Goal: Information Seeking & Learning: Learn about a topic

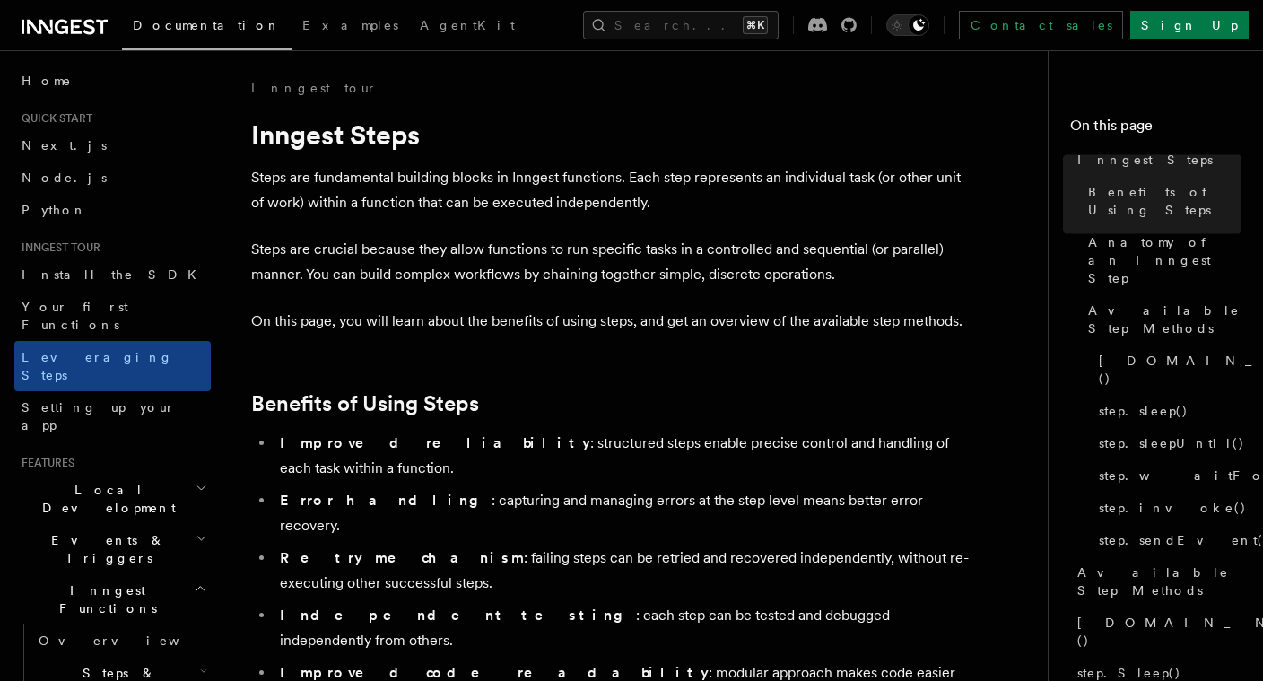
scroll to position [3760, 0]
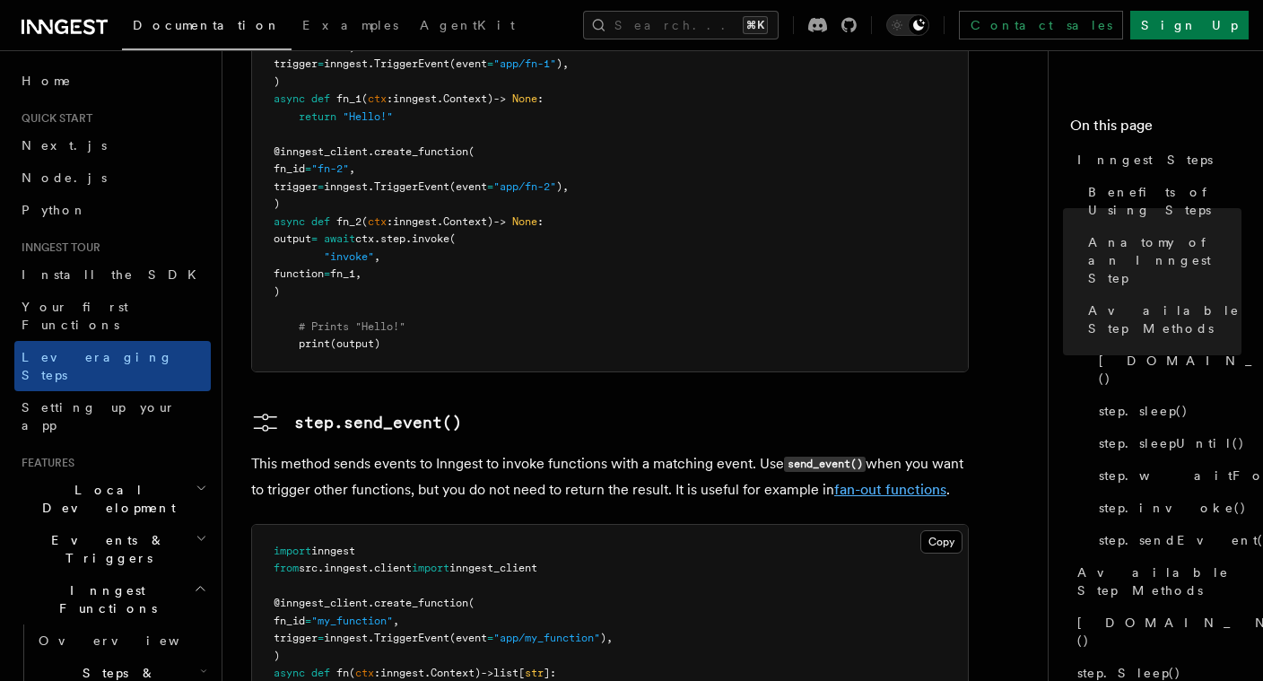
click at [848, 481] on link "fan-out functions" at bounding box center [890, 489] width 112 height 17
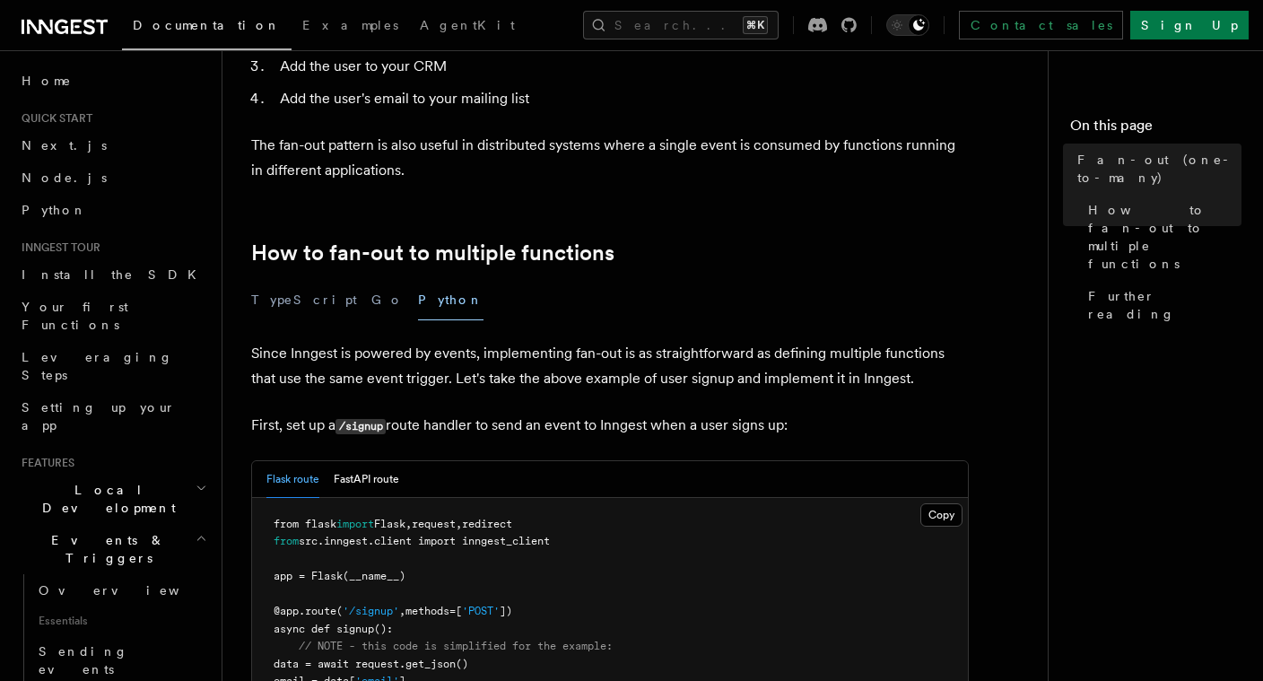
scroll to position [763, 0]
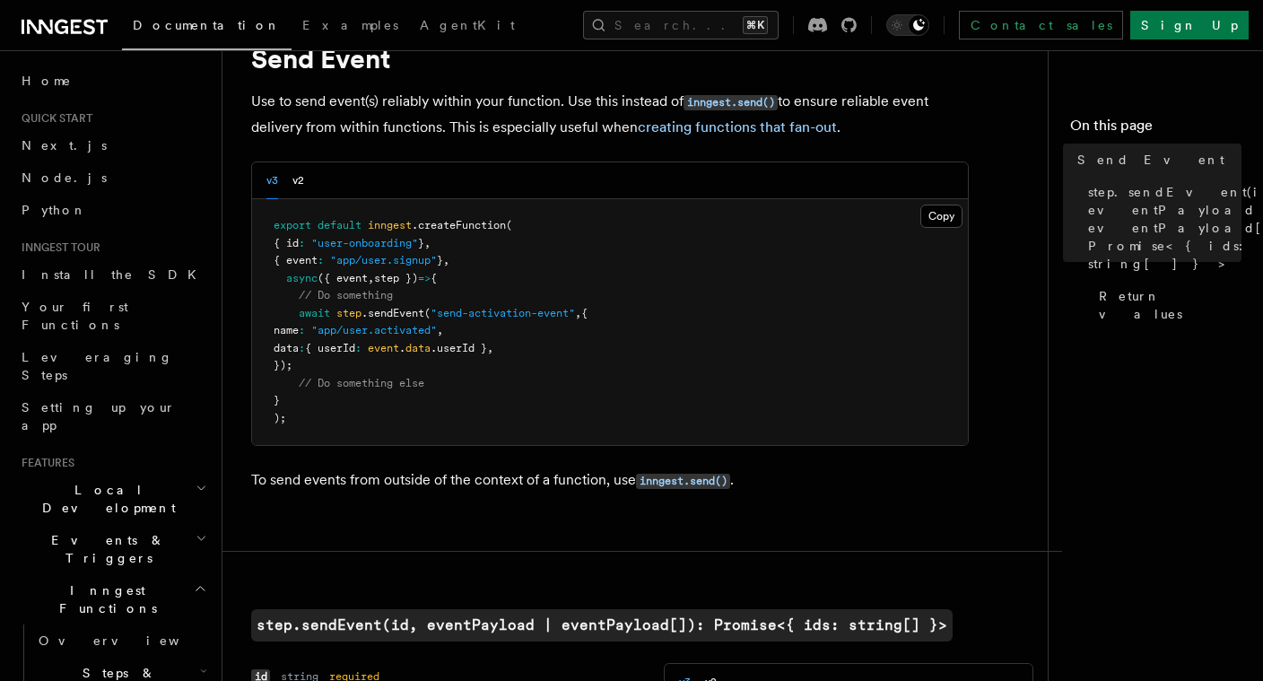
scroll to position [1007, 0]
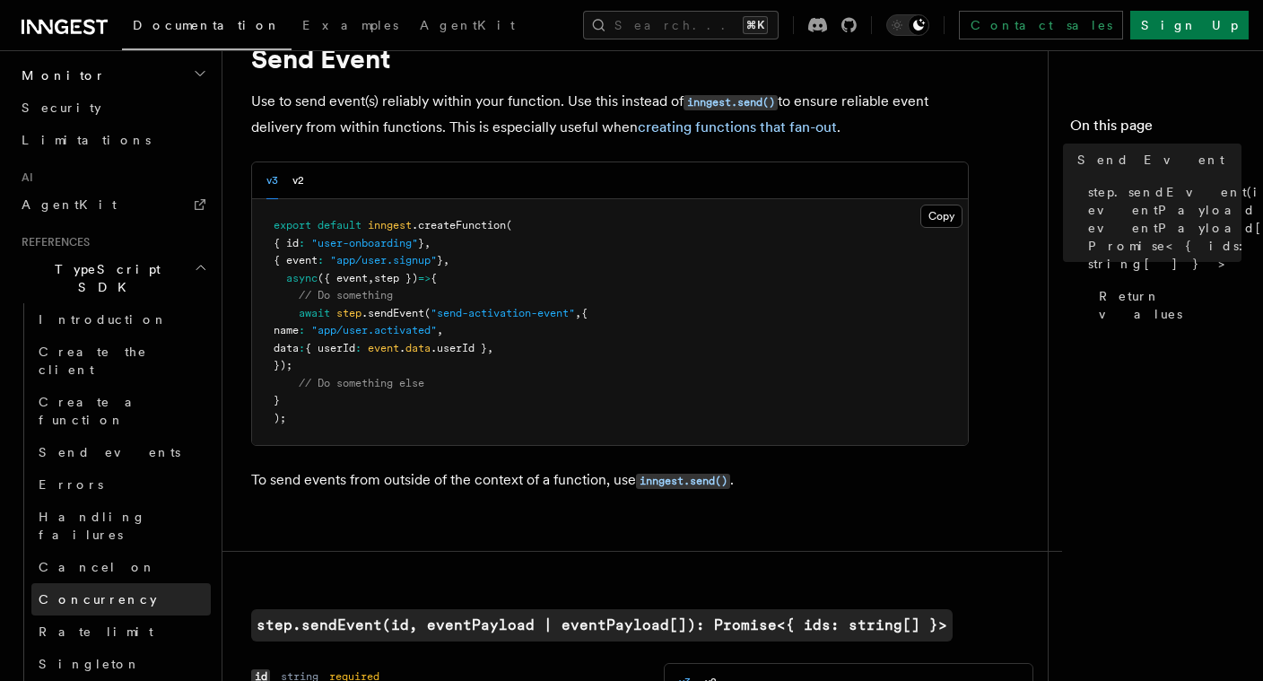
click at [60, 592] on span "Concurrency" at bounding box center [98, 599] width 118 height 14
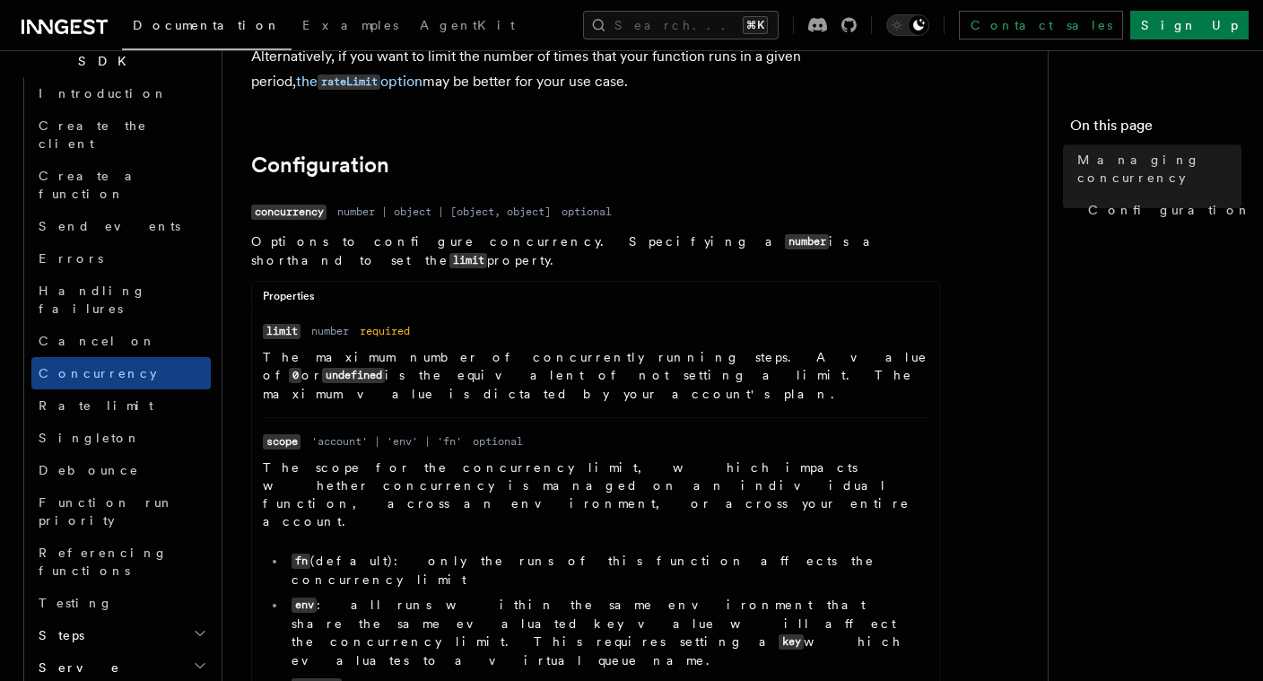
scroll to position [1282, 0]
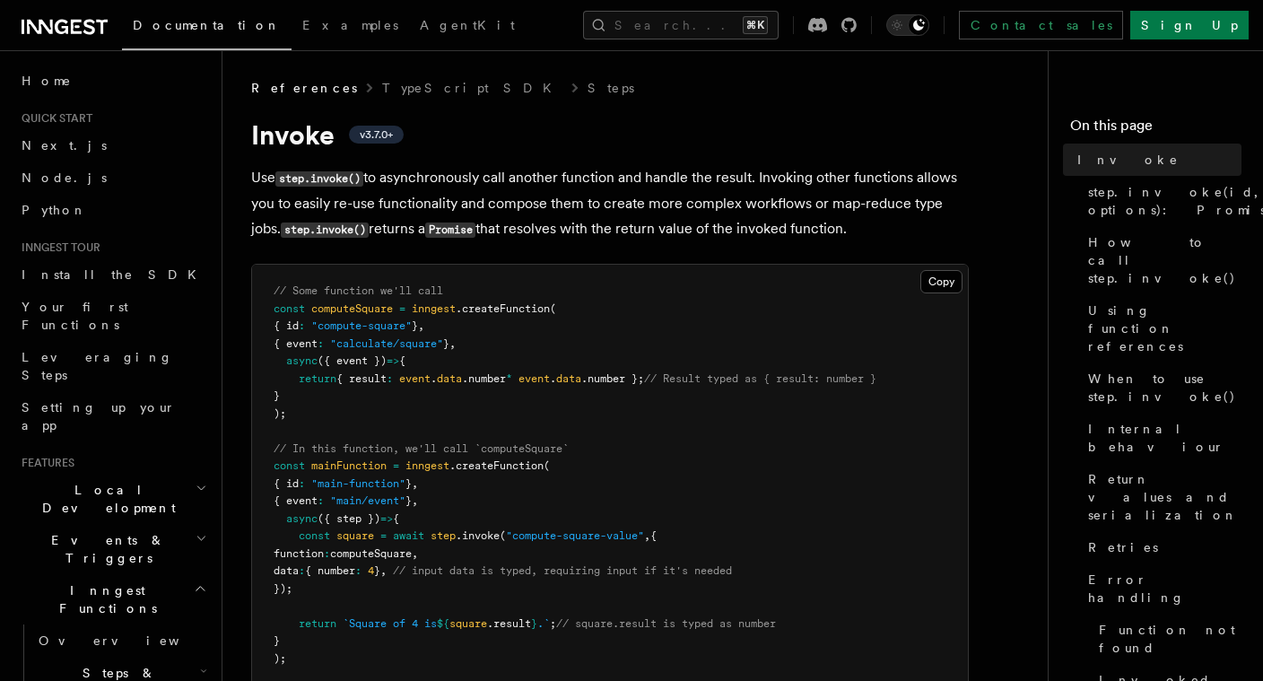
scroll to position [45, 0]
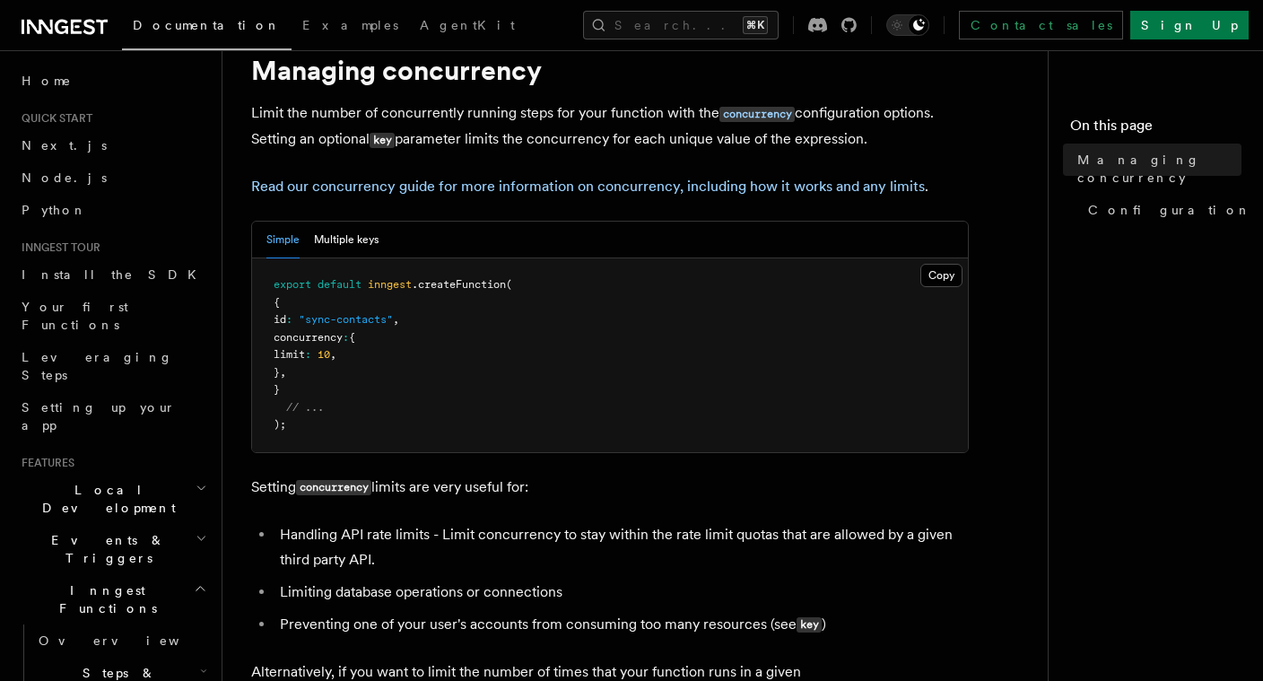
scroll to position [69, 0]
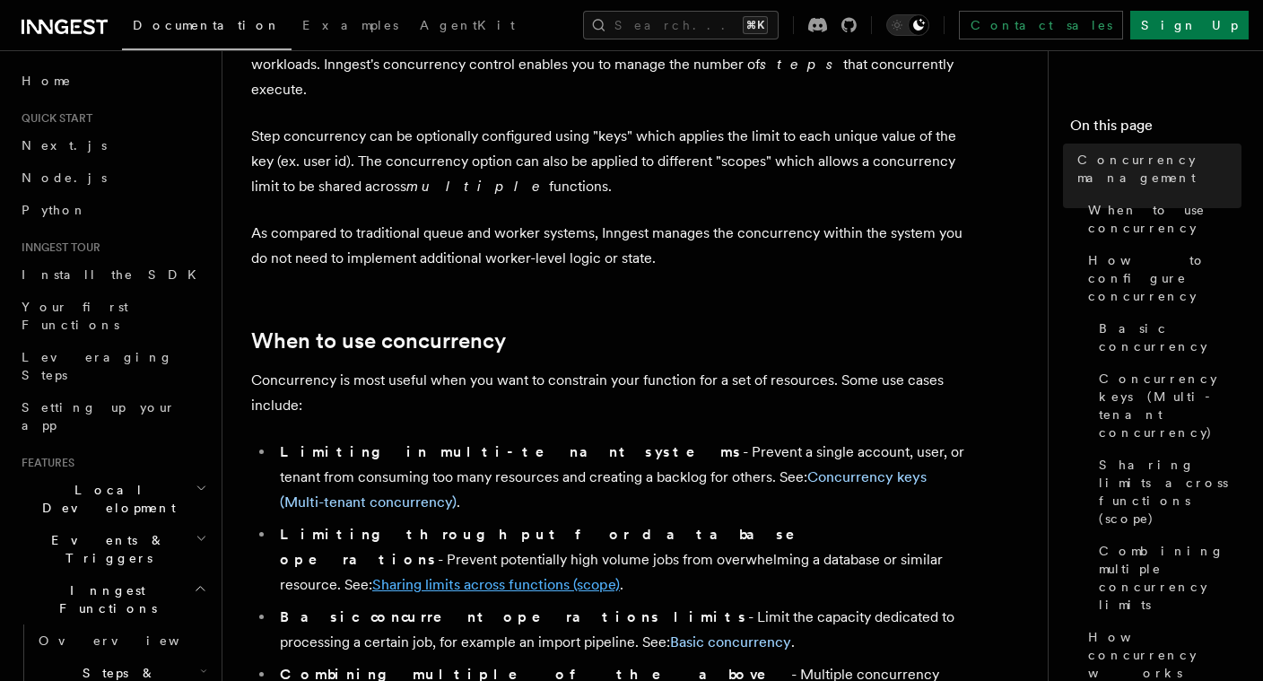
scroll to position [153, 0]
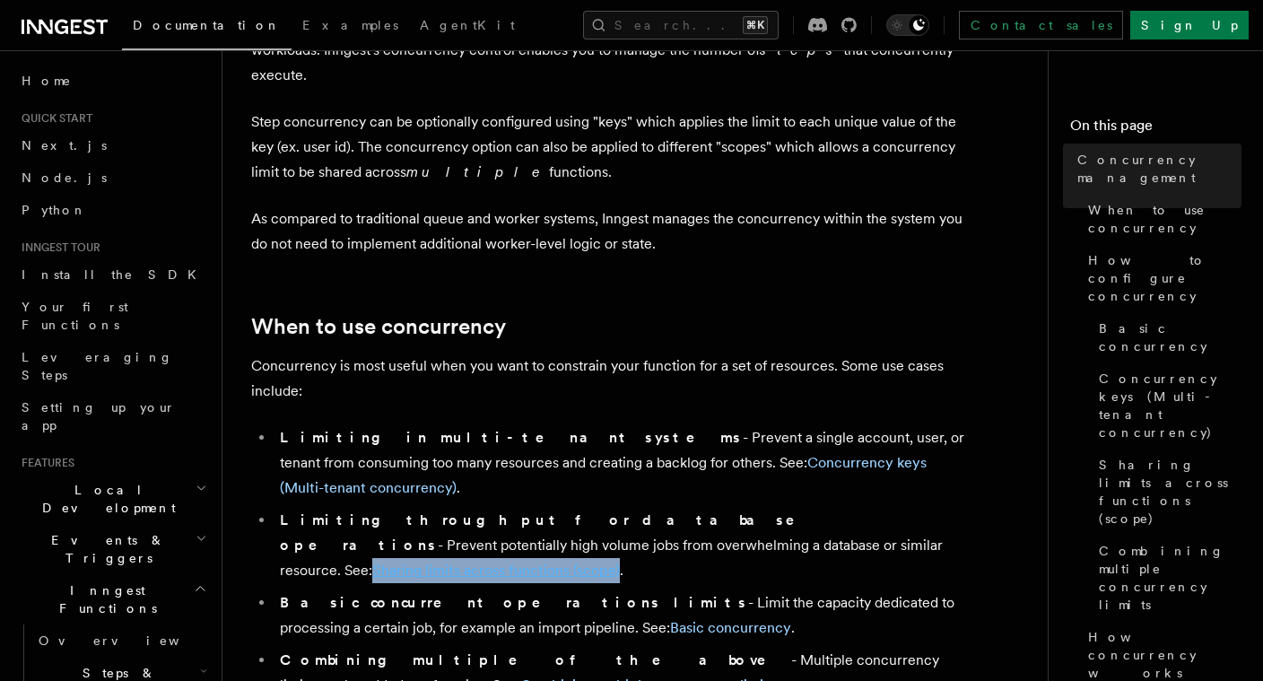
click at [619, 562] on link "Sharing limits across functions (scope)" at bounding box center [496, 570] width 248 height 17
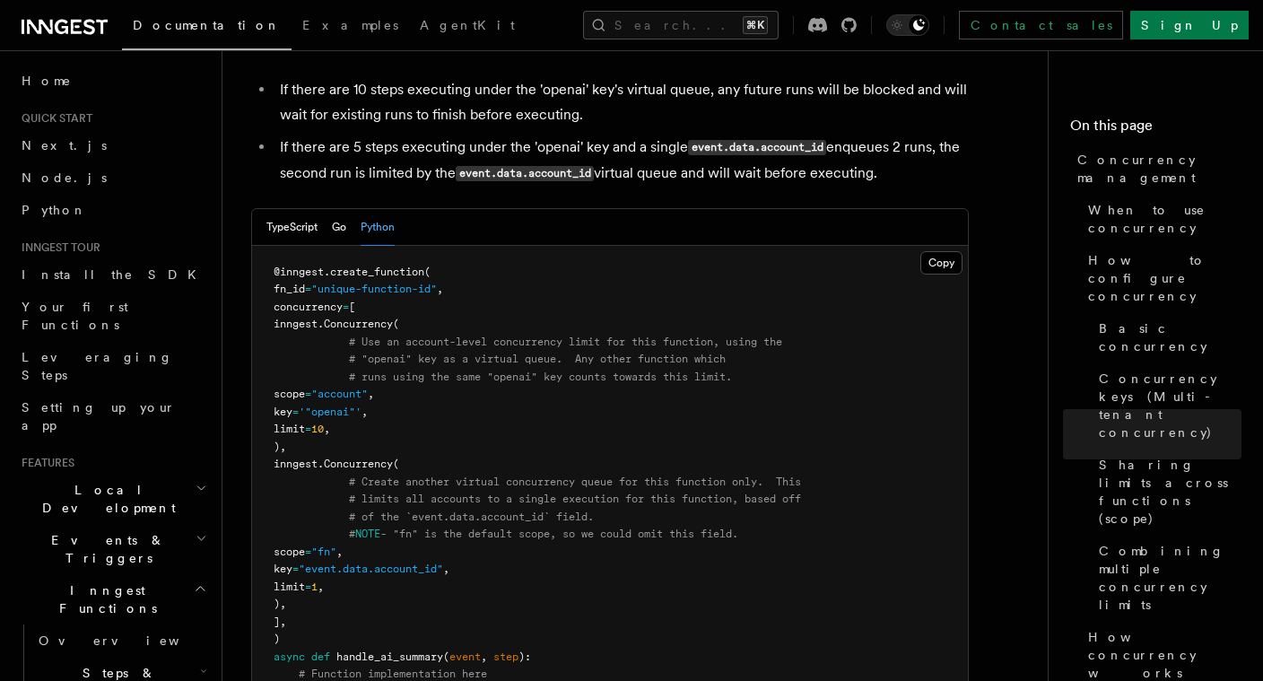
scroll to position [2887, 0]
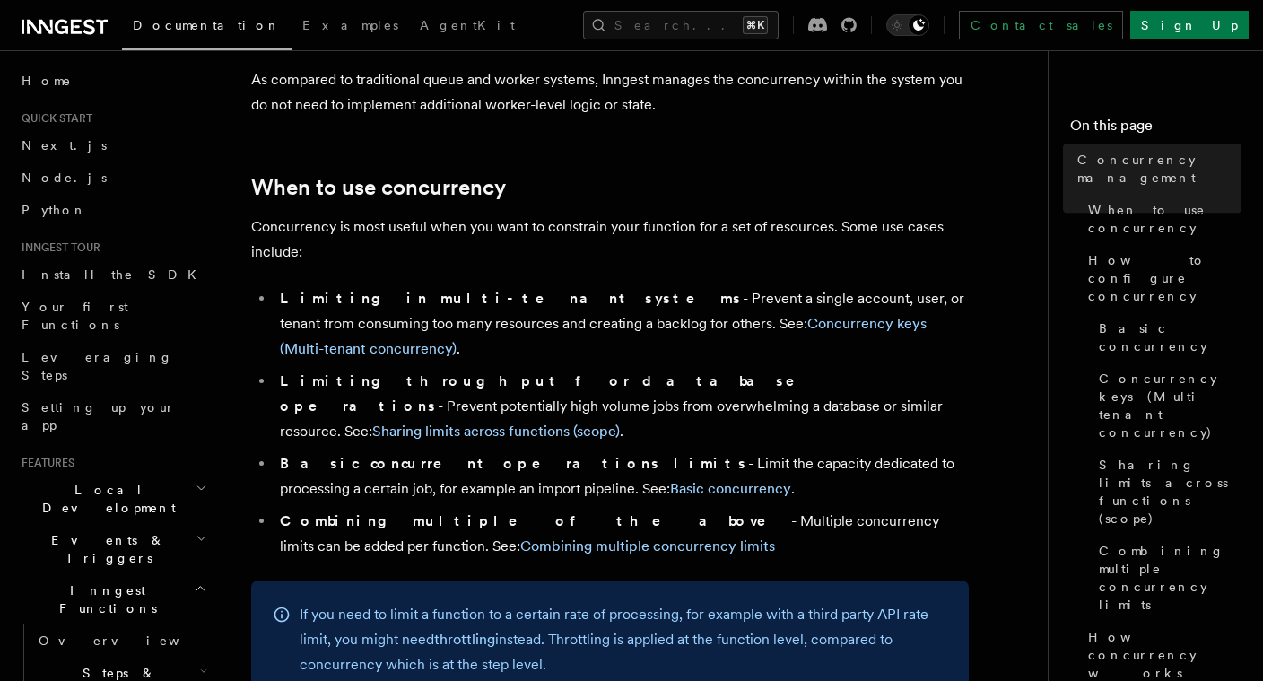
scroll to position [386, 0]
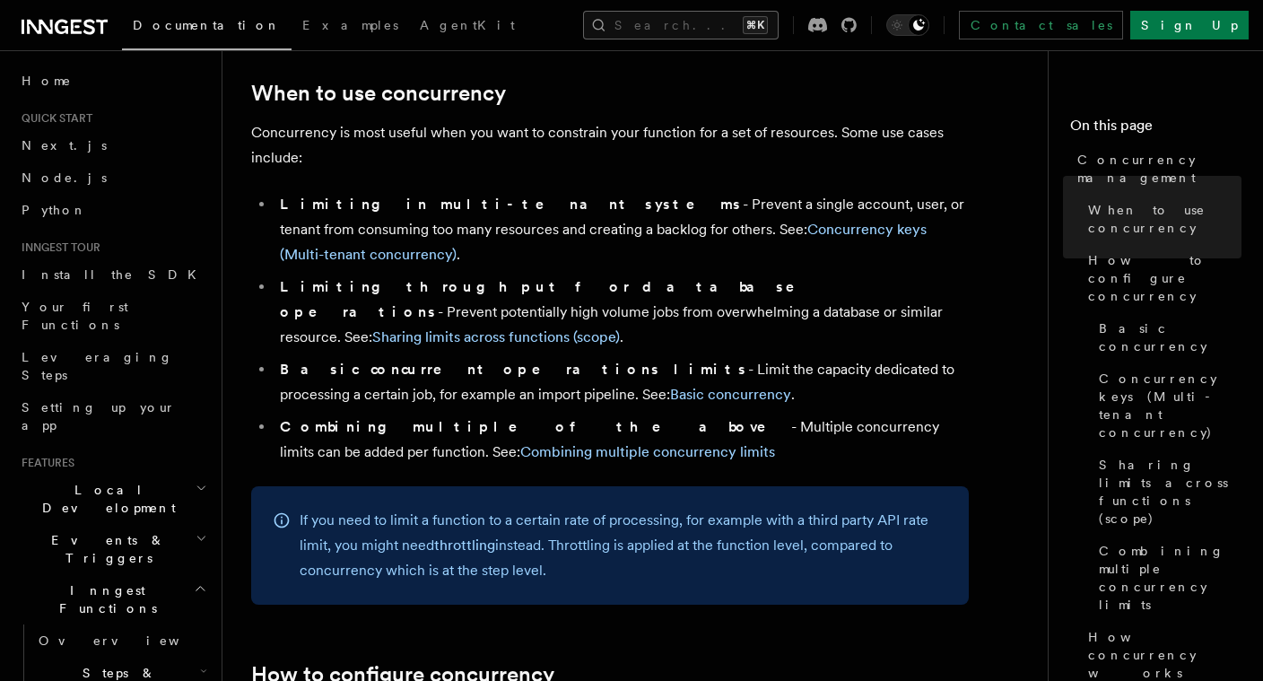
click at [623, 25] on button "Search... ⌘K" at bounding box center [681, 25] width 196 height 29
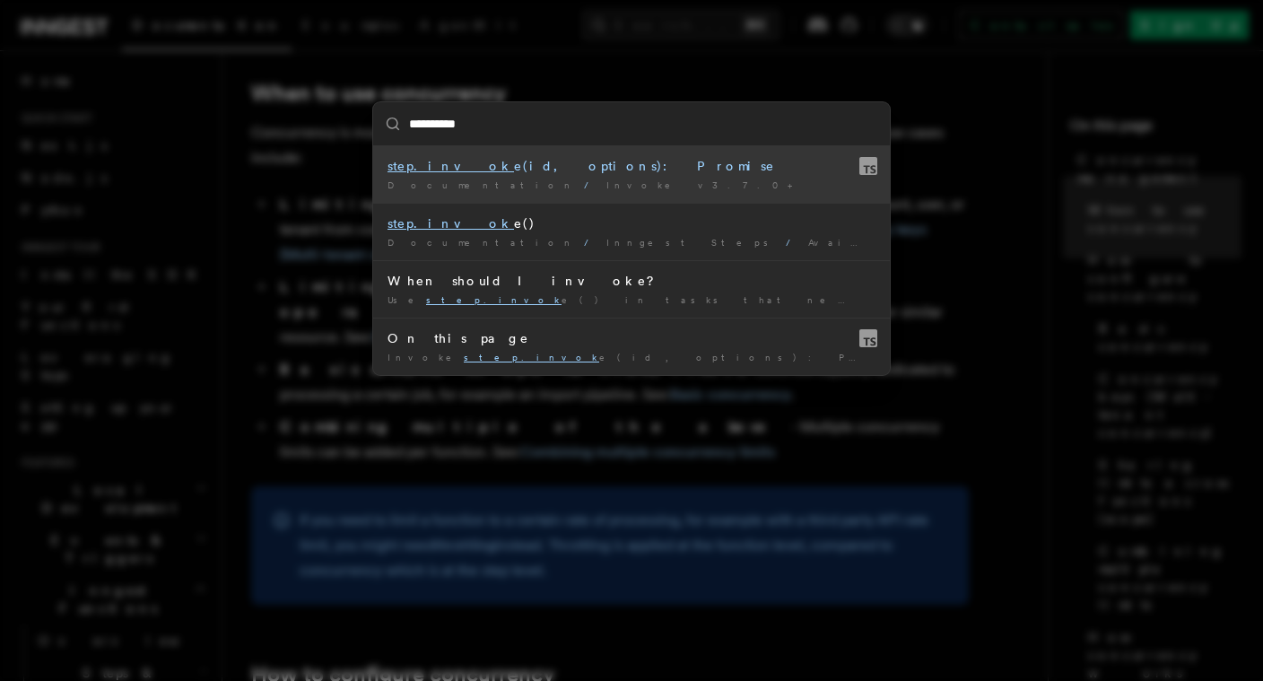
type input "**********"
click at [571, 182] on div "Documentation / Invoke v3.7.0+ /" at bounding box center [632, 185] width 488 height 13
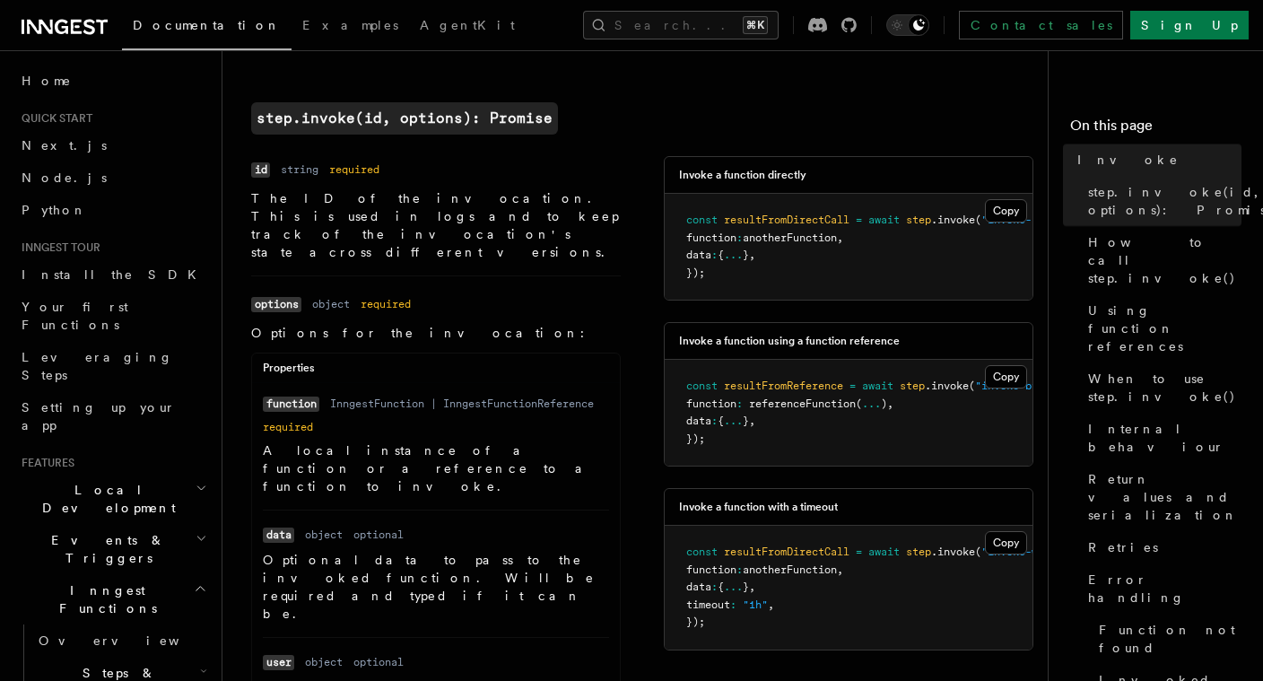
scroll to position [658, 0]
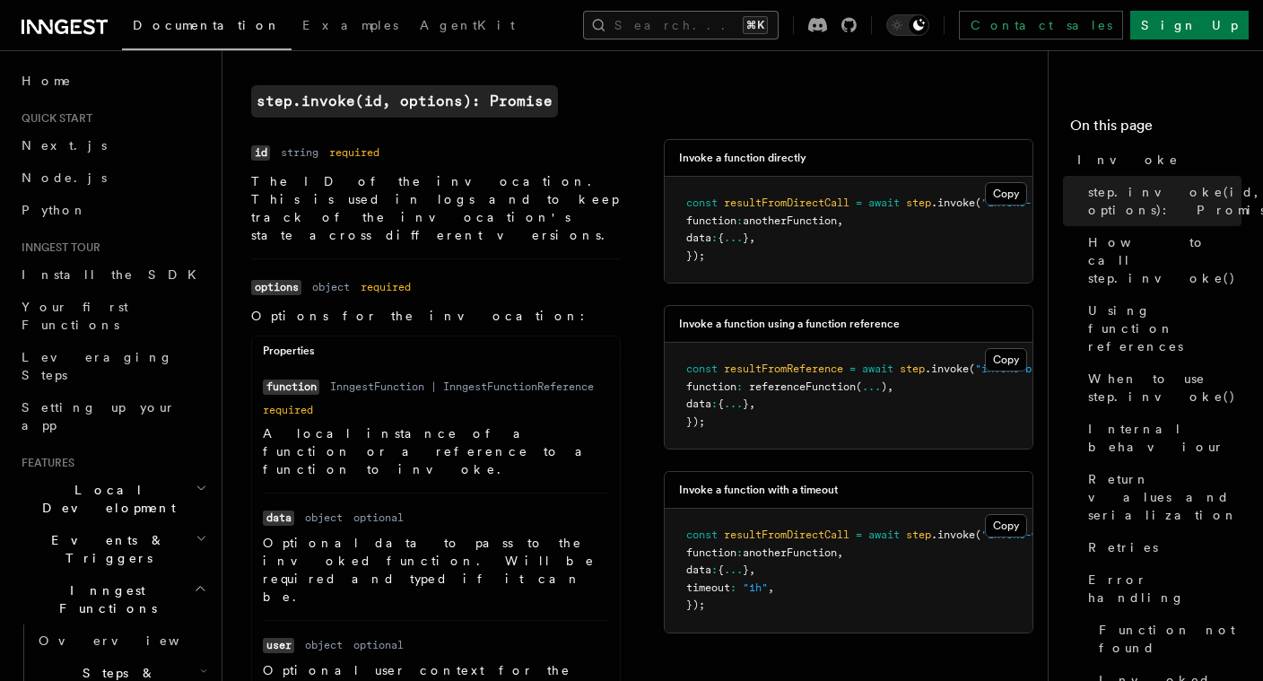
click at [616, 31] on button "Search... ⌘K" at bounding box center [681, 25] width 196 height 29
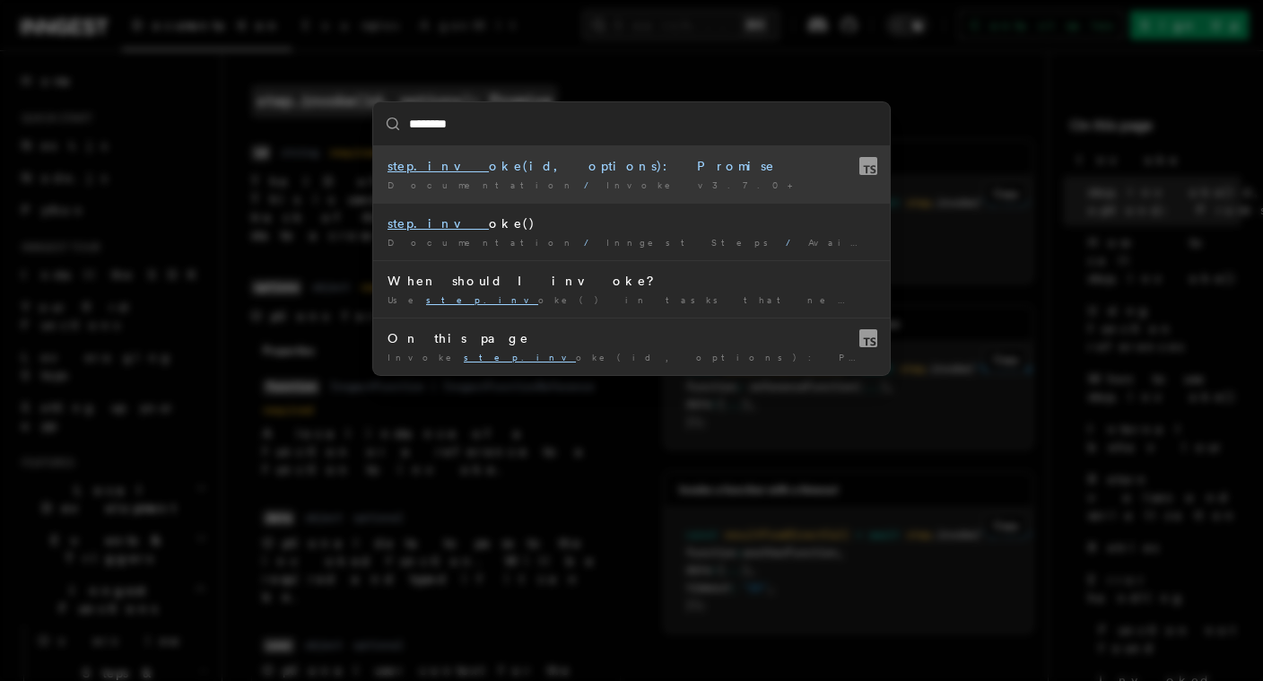
type input "*********"
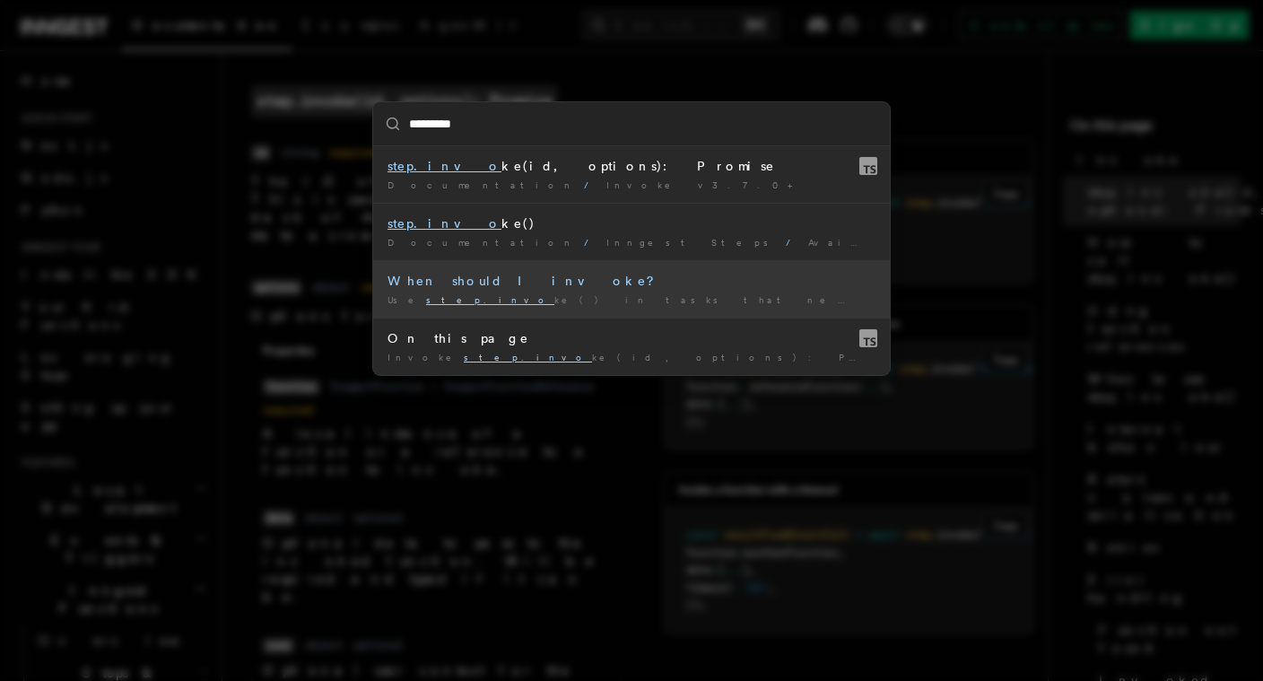
click at [558, 293] on div "Use step.invo ke() in tasks that need specific settings like …" at bounding box center [632, 299] width 488 height 13
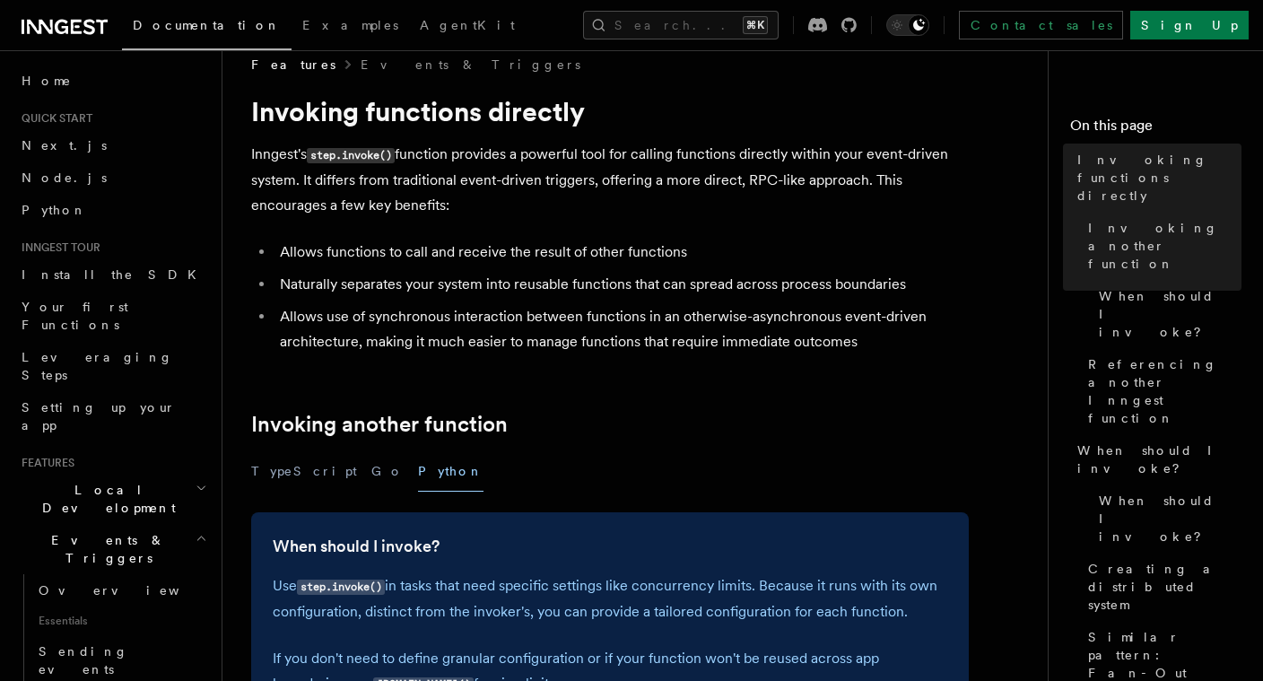
scroll to position [25, 0]
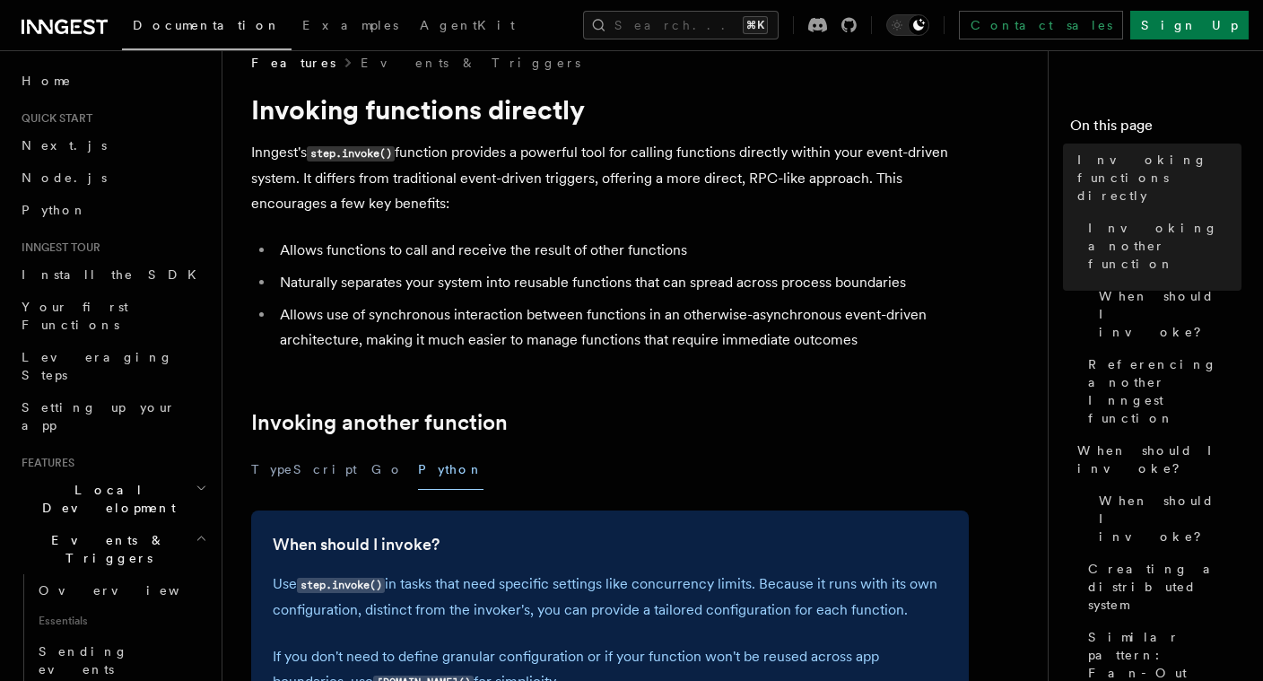
click at [543, 318] on li "Allows use of synchronous interaction between functions in an otherwise-asynchr…" at bounding box center [622, 327] width 694 height 50
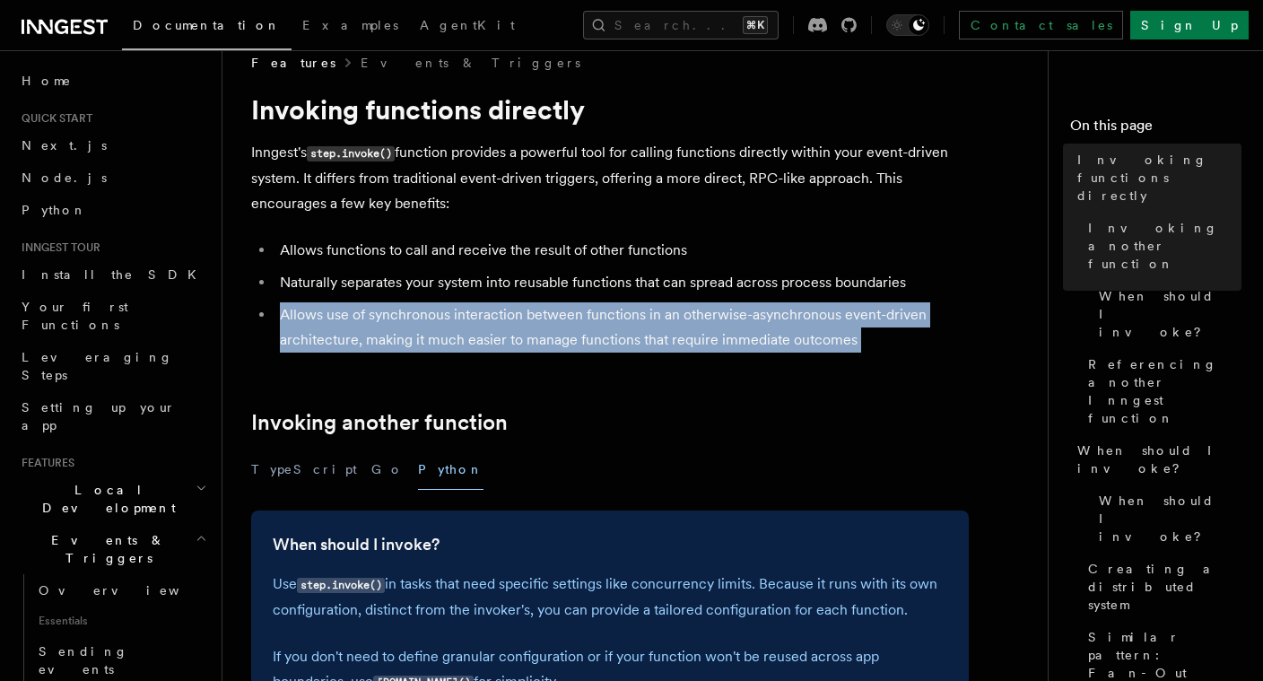
click at [543, 318] on li "Allows use of synchronous interaction between functions in an otherwise-asynchr…" at bounding box center [622, 327] width 694 height 50
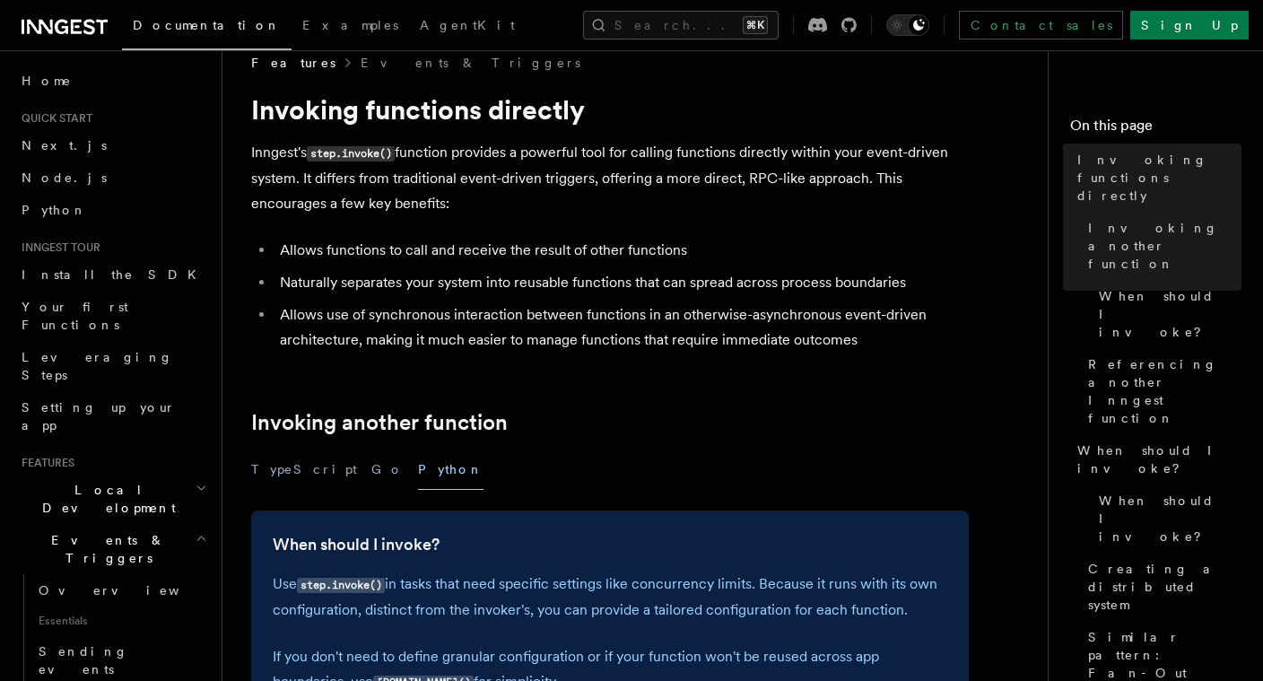
click at [518, 347] on li "Allows use of synchronous interaction between functions in an otherwise-asynchr…" at bounding box center [622, 327] width 694 height 50
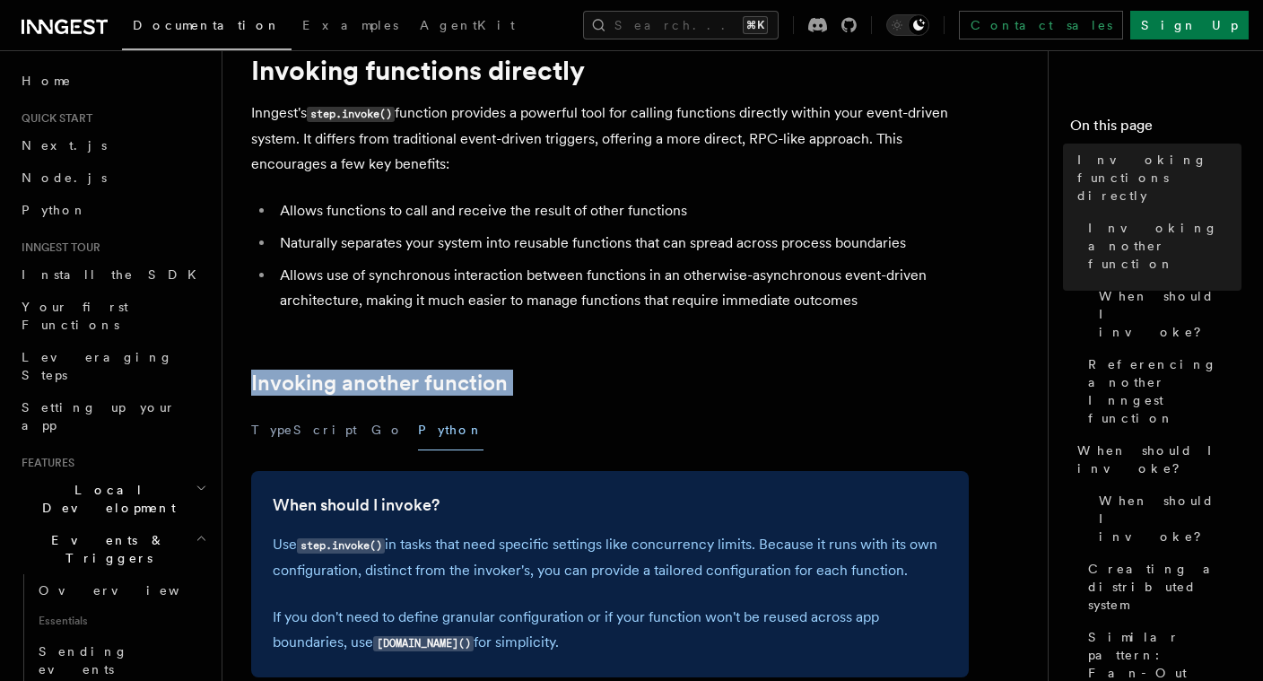
scroll to position [66, 0]
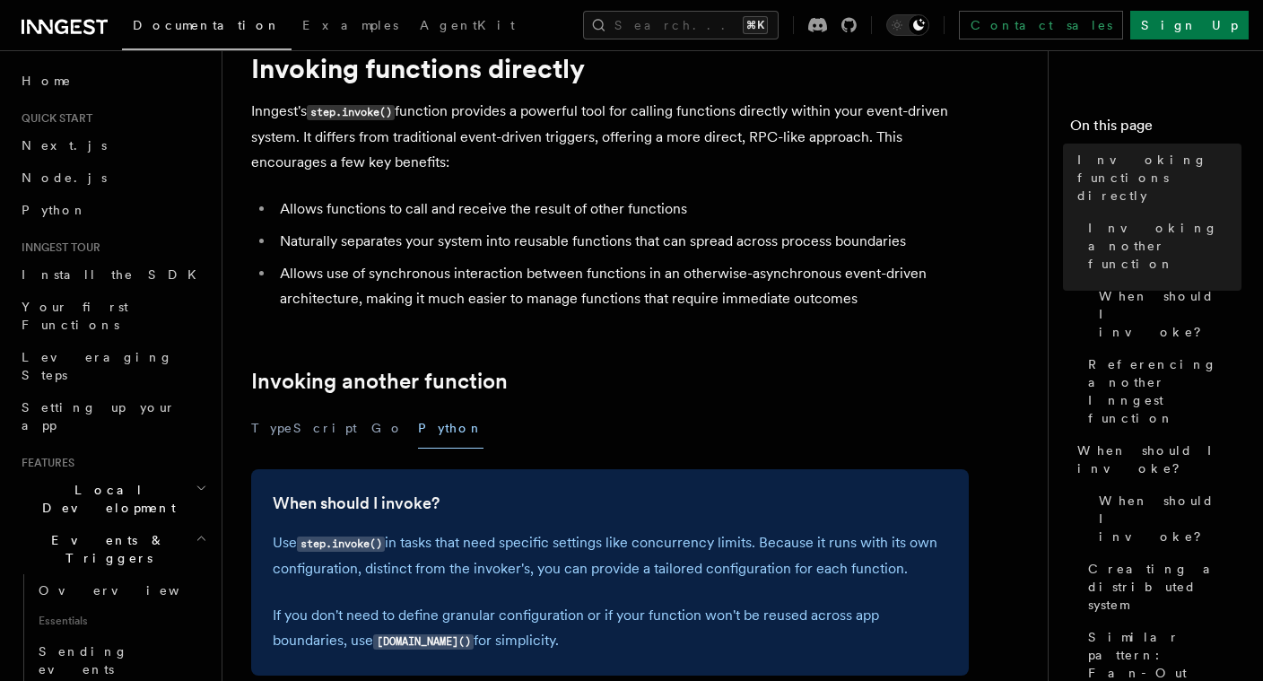
click at [486, 302] on li "Allows use of synchronous interaction between functions in an otherwise-asynchr…" at bounding box center [622, 286] width 694 height 50
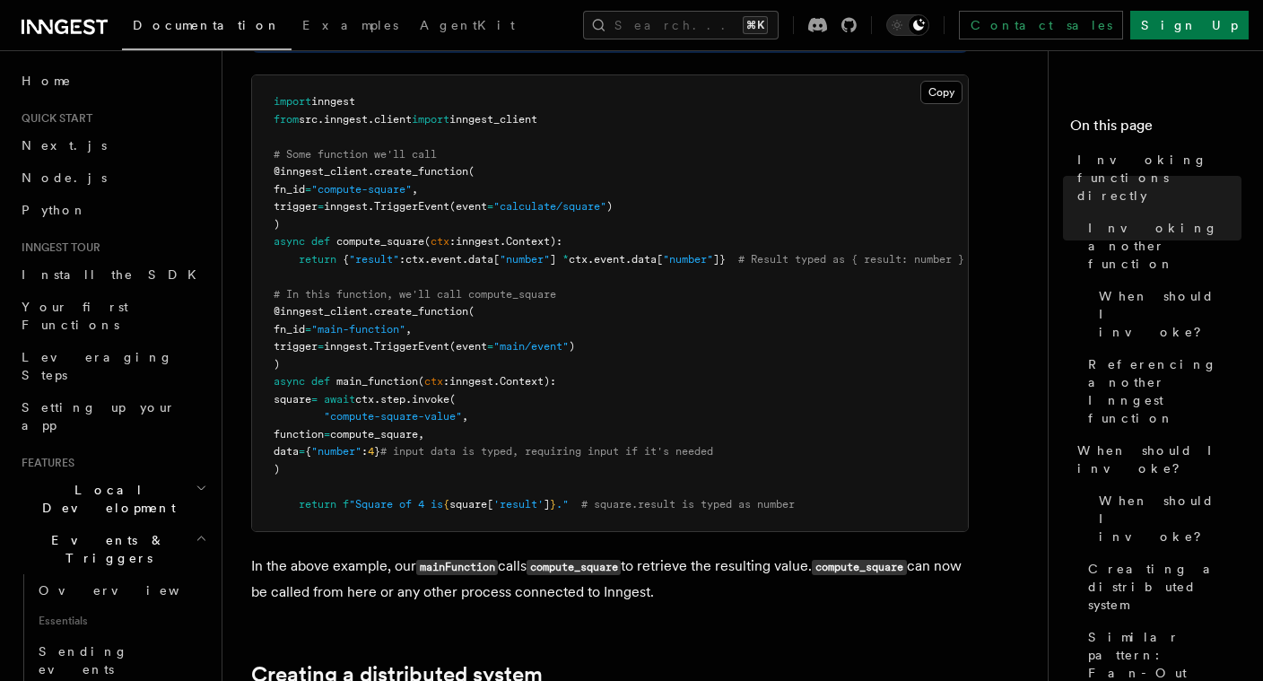
scroll to position [695, 0]
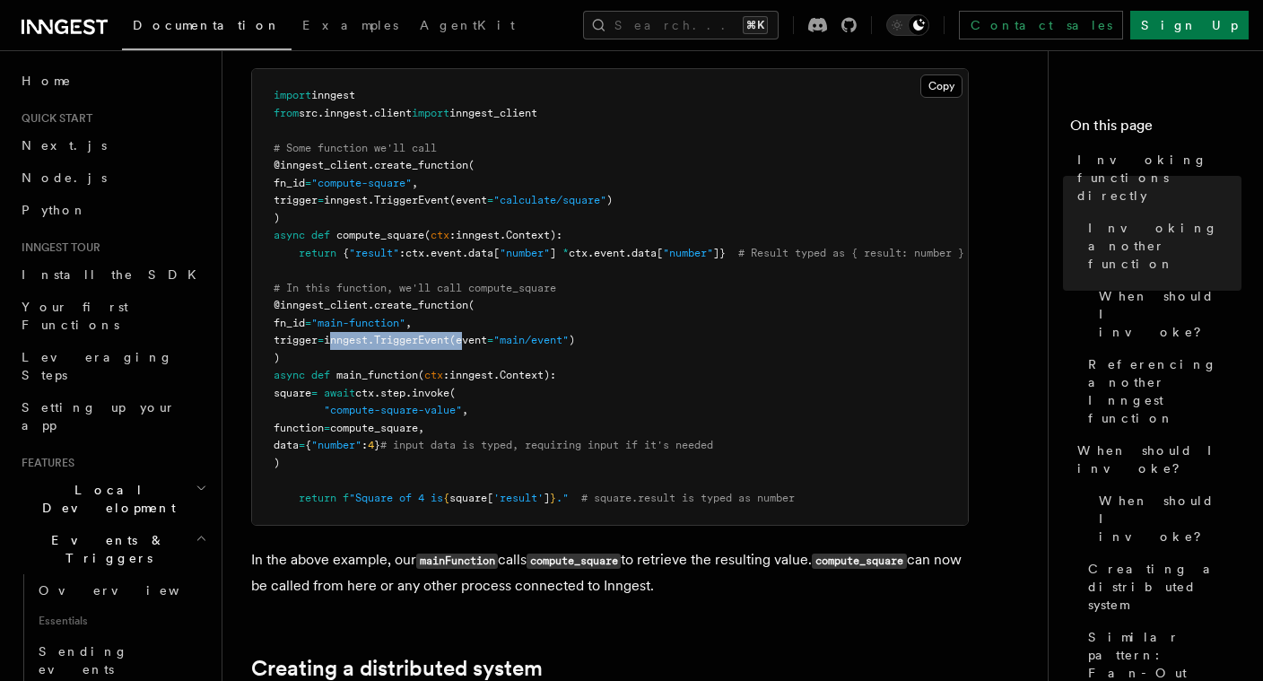
drag, startPoint x: 355, startPoint y: 343, endPoint x: 493, endPoint y: 343, distance: 138.1
click at [493, 343] on span "trigger = inngest. TriggerEvent (event = "main/event" )" at bounding box center [424, 340] width 301 height 13
click at [487, 343] on span "(event" at bounding box center [468, 340] width 38 height 13
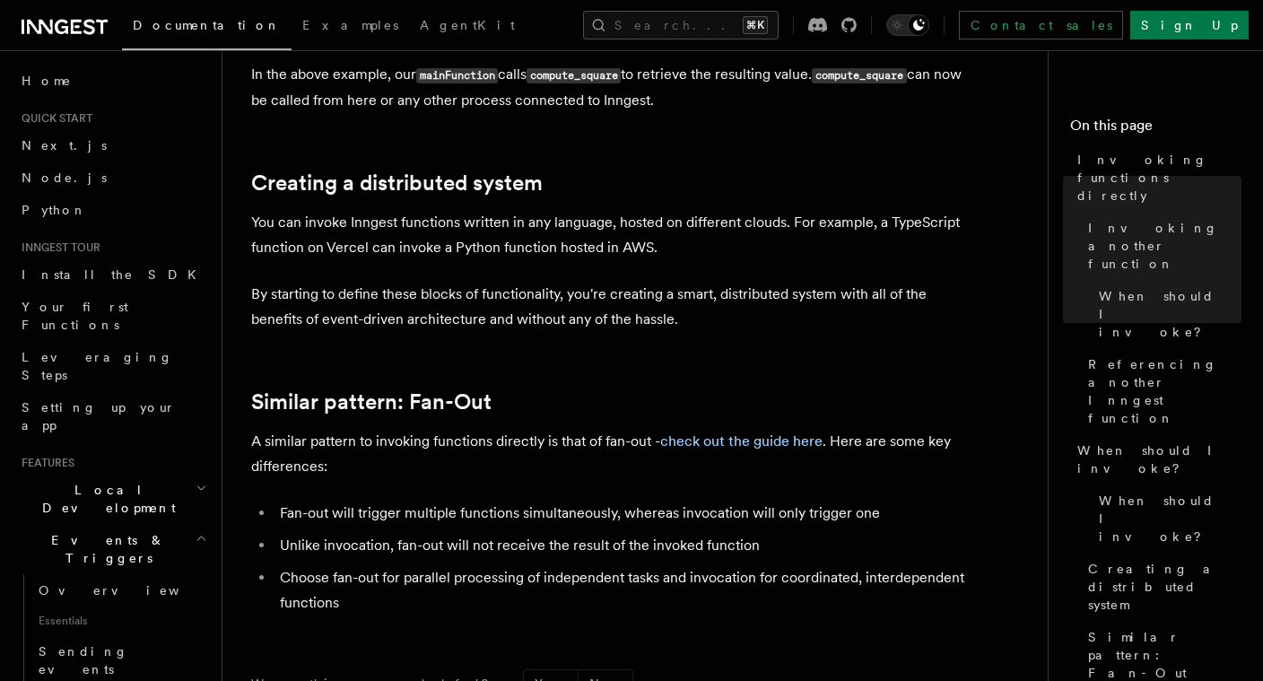
scroll to position [1469, 0]
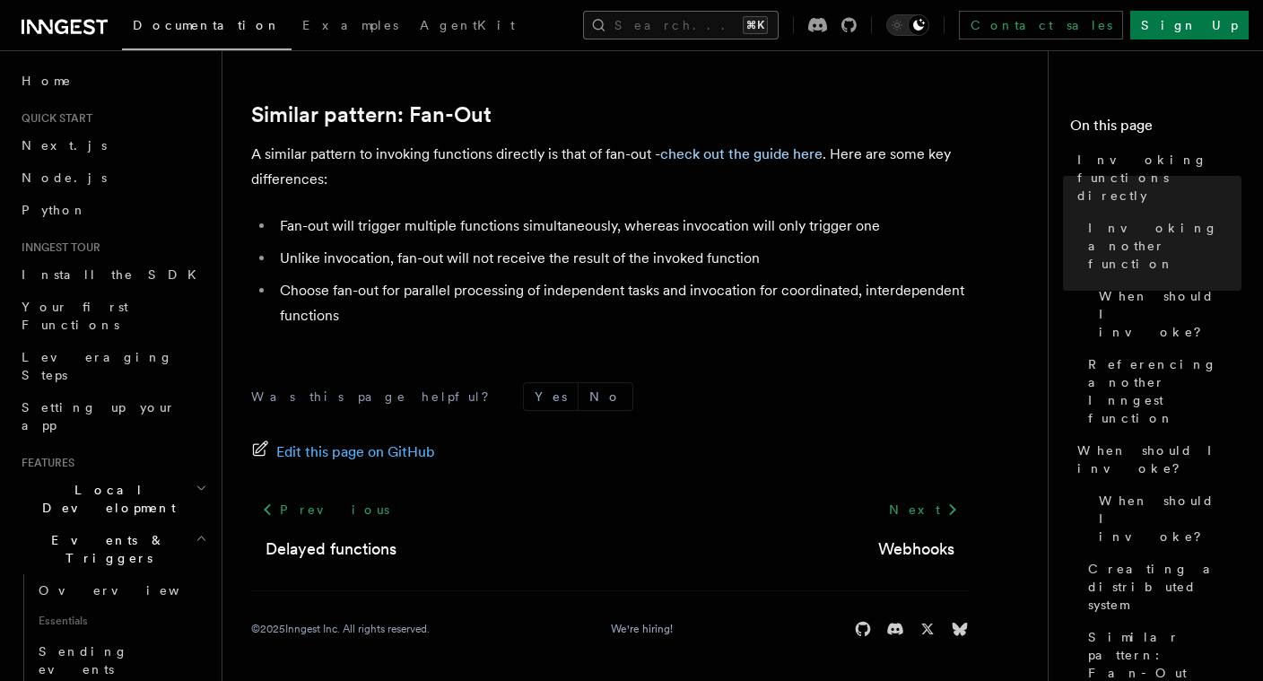
click at [606, 25] on button "Search... ⌘K" at bounding box center [681, 25] width 196 height 29
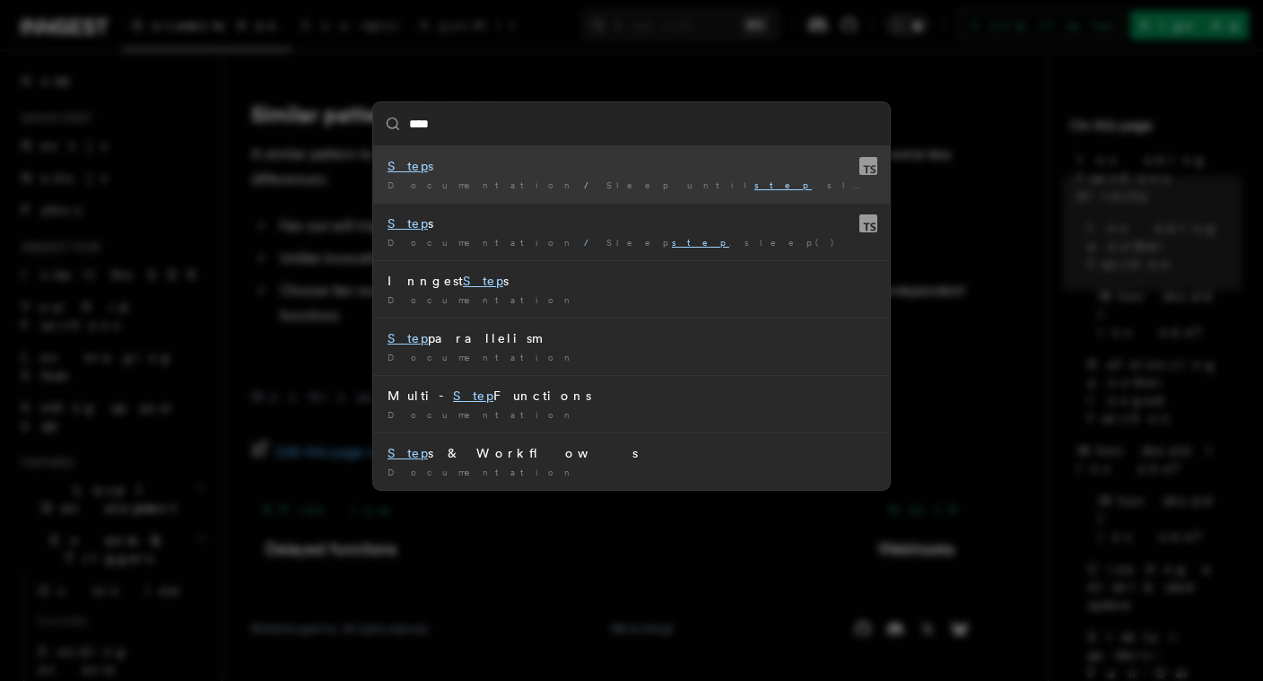
type input "****"
click at [494, 45] on div "**** Step s Documentation / Sleep until step .sleepUntil() / Step s Documentati…" at bounding box center [631, 340] width 1263 height 681
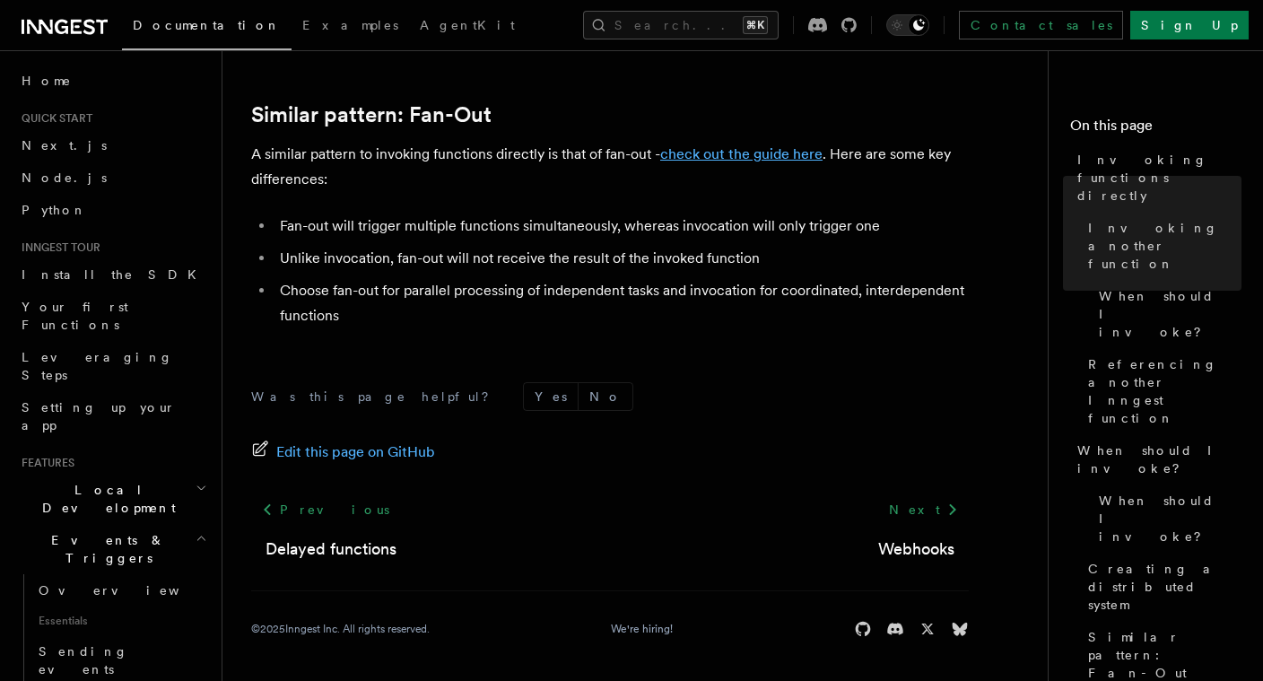
click at [757, 153] on link "check out the guide here" at bounding box center [741, 153] width 162 height 17
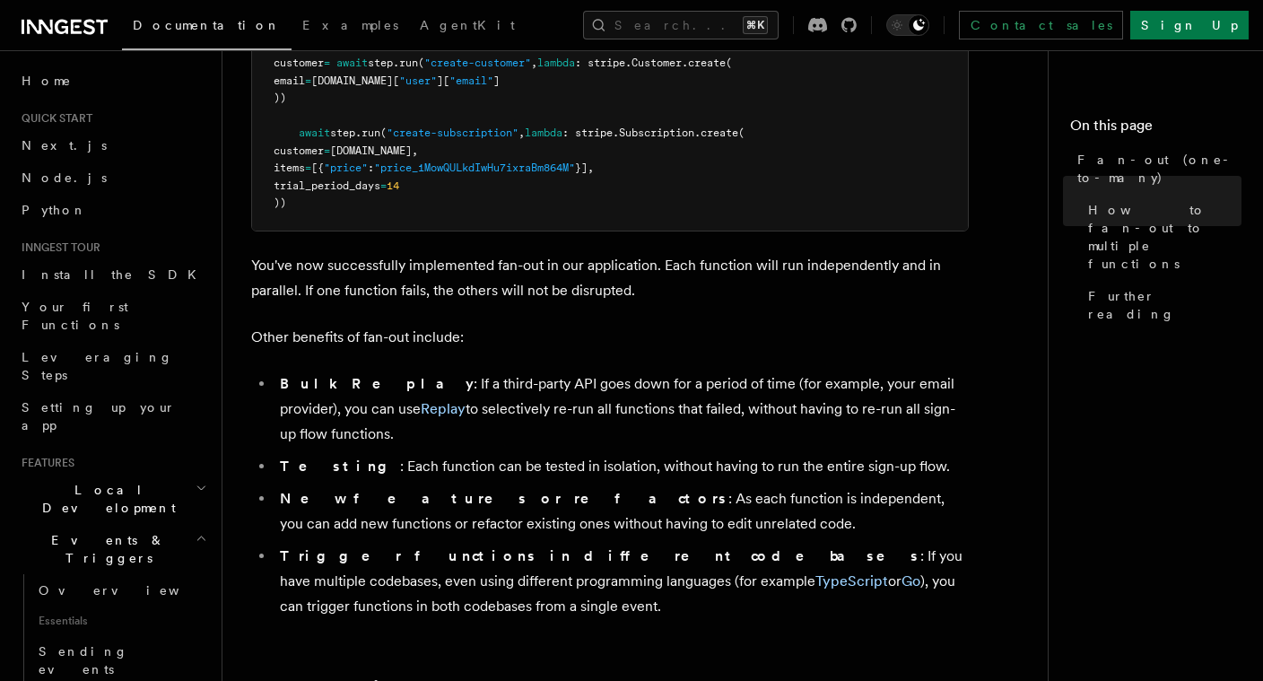
scroll to position [2289, 0]
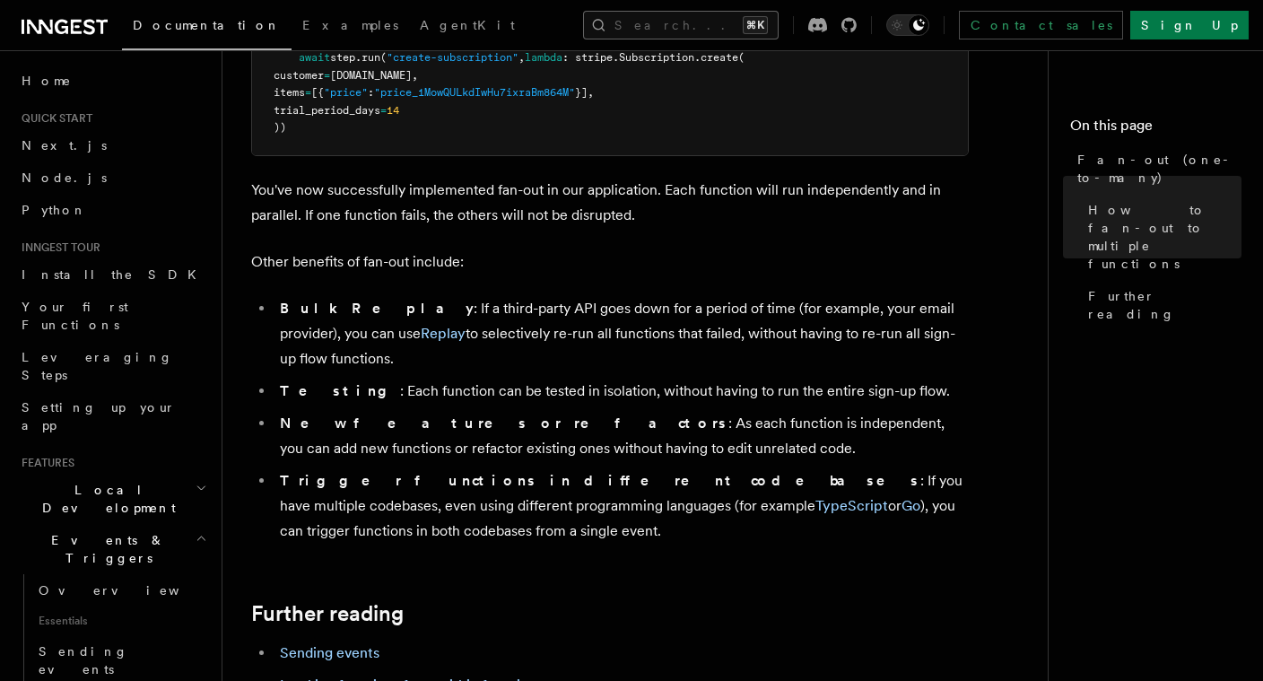
click at [641, 11] on button "Search... ⌘K" at bounding box center [681, 25] width 196 height 29
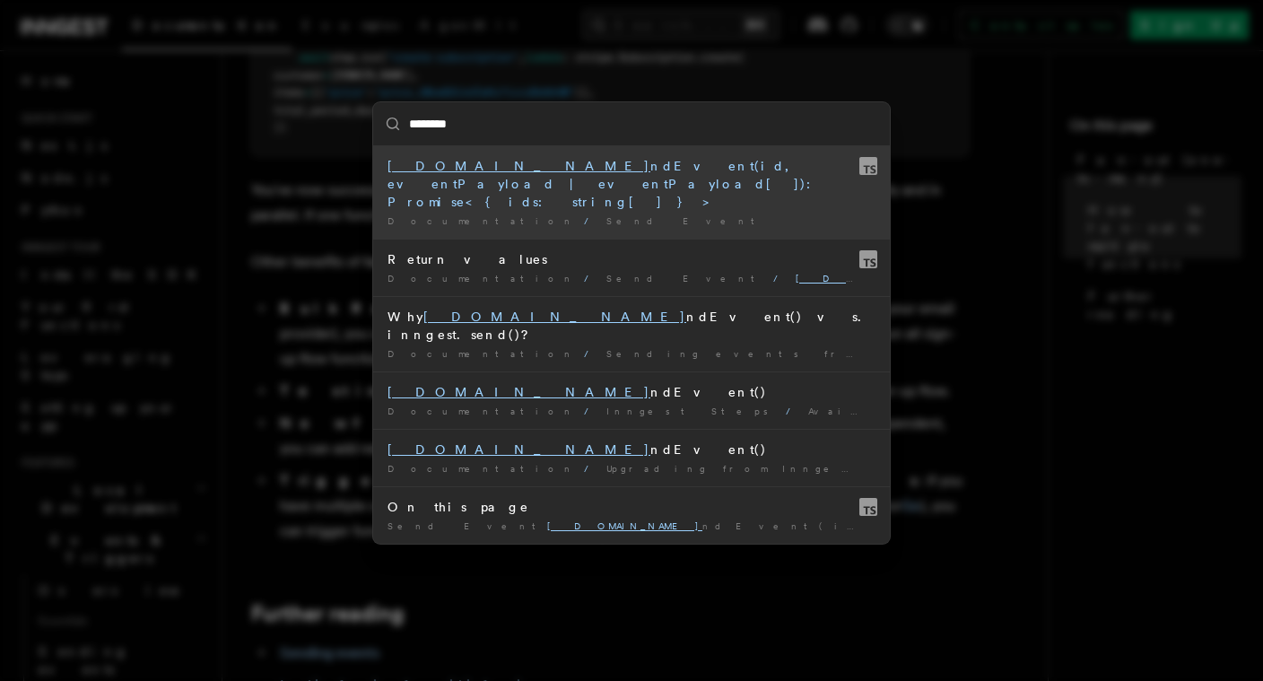
type input "*********"
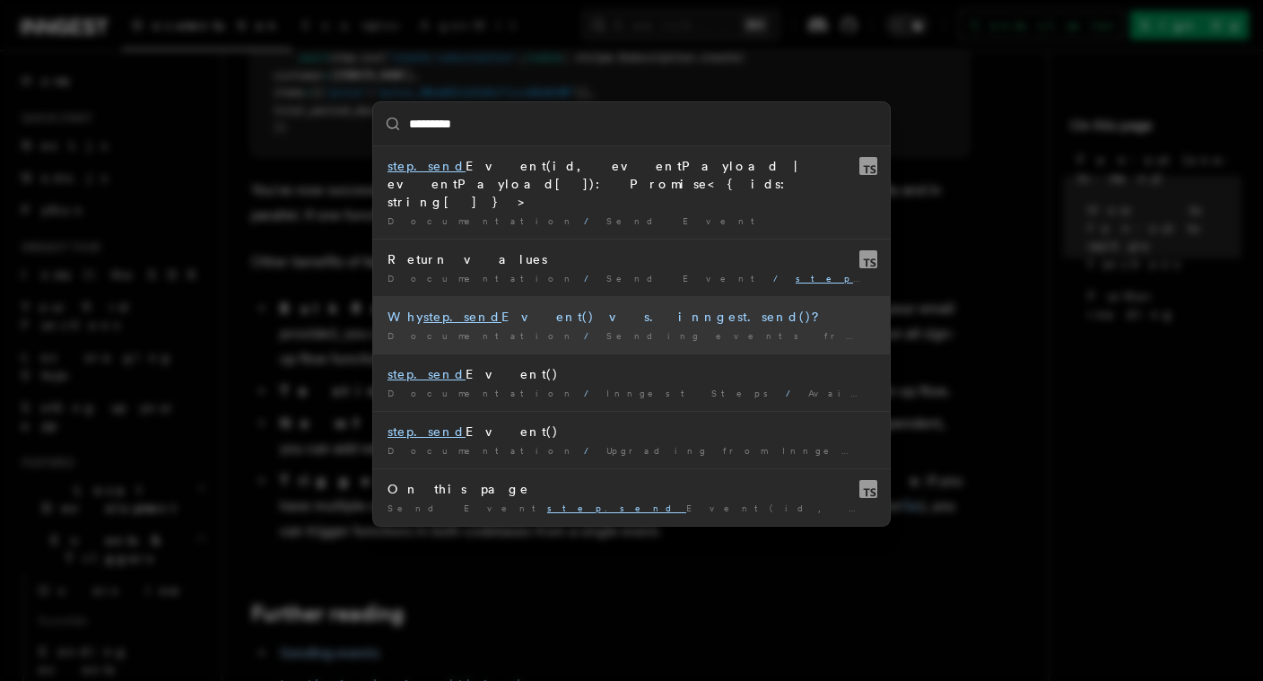
click at [551, 296] on li "Why step.send Event() vs. inngest.send()? Documentation / Sending events from f…" at bounding box center [631, 324] width 517 height 57
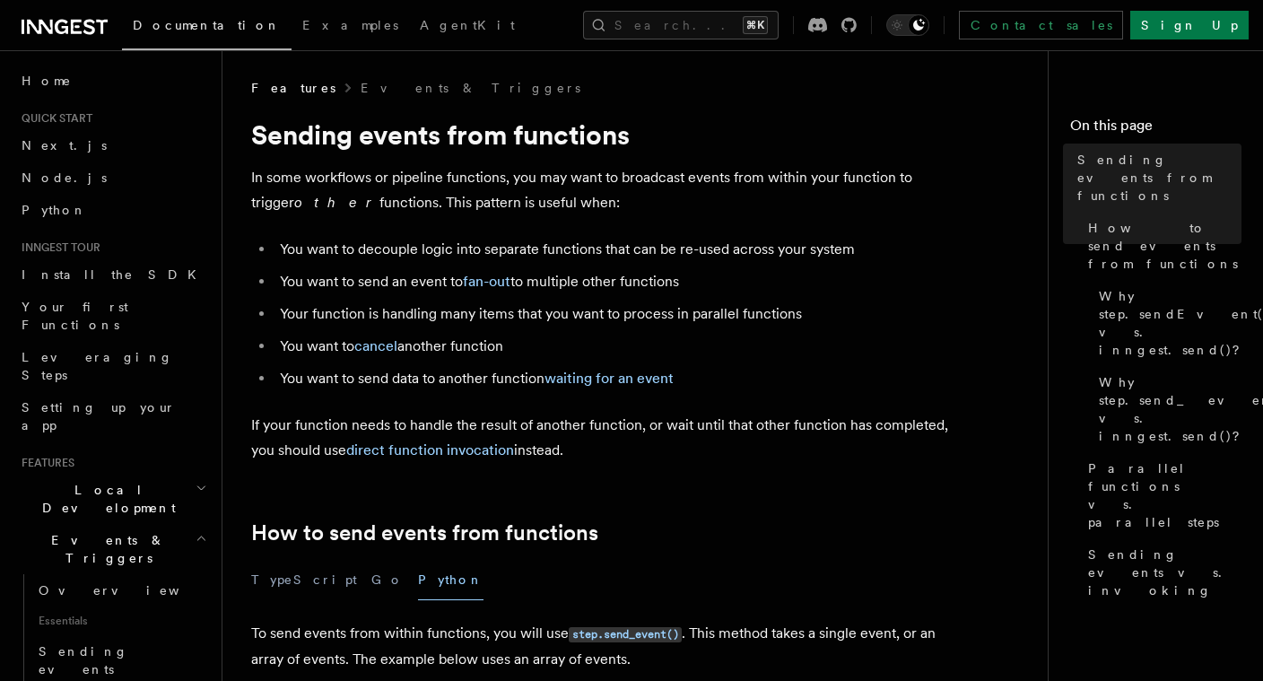
click at [599, 273] on li "You want to send an event to fan-out to multiple other functions" at bounding box center [622, 281] width 694 height 25
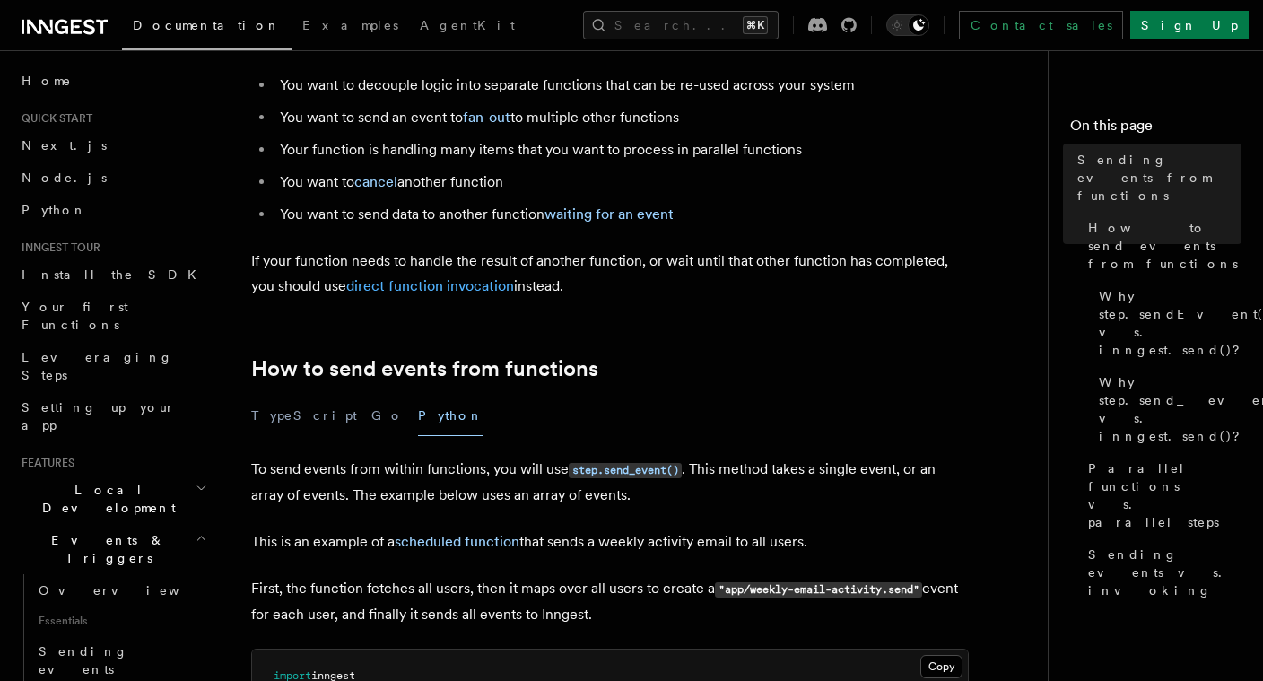
scroll to position [103, 0]
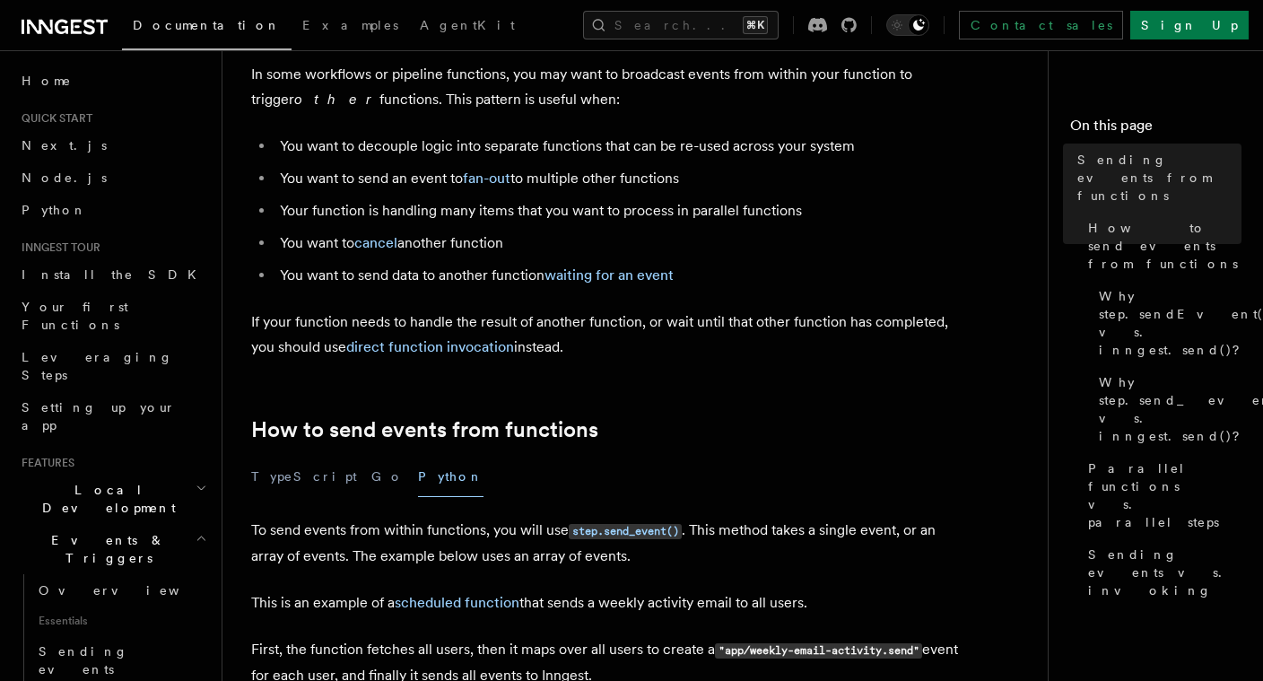
click at [462, 286] on li "You want to send data to another function waiting for an event" at bounding box center [622, 275] width 694 height 25
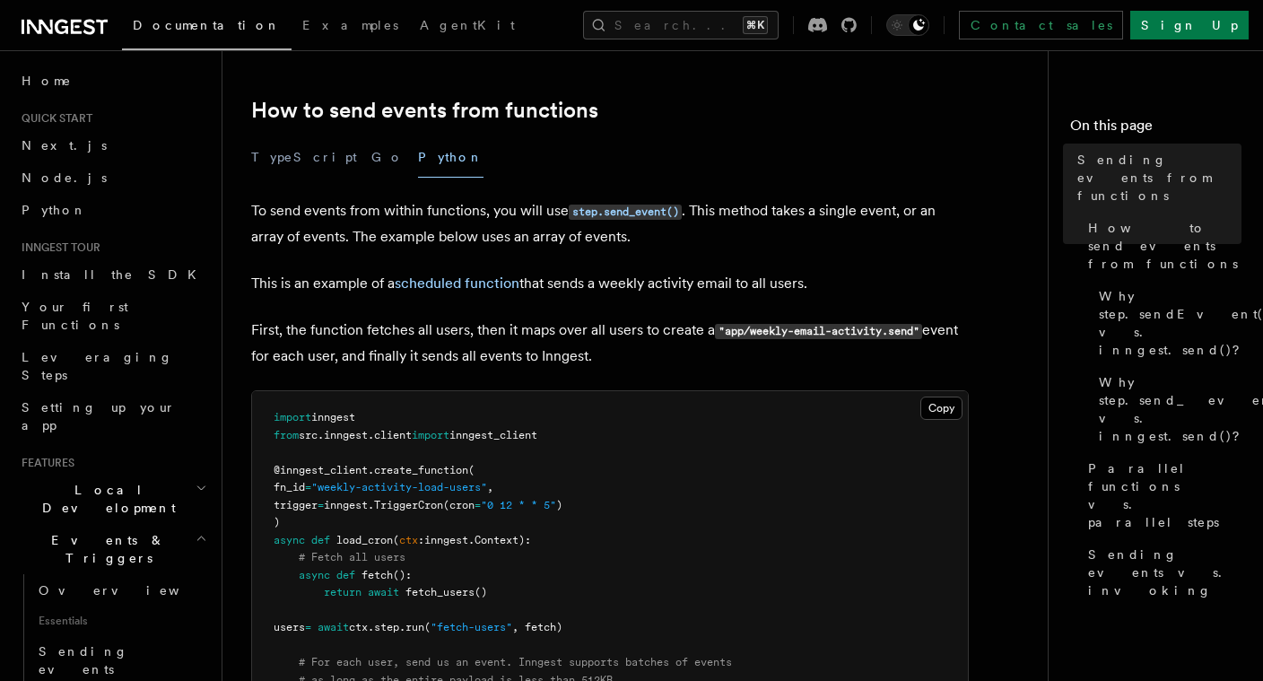
scroll to position [425, 0]
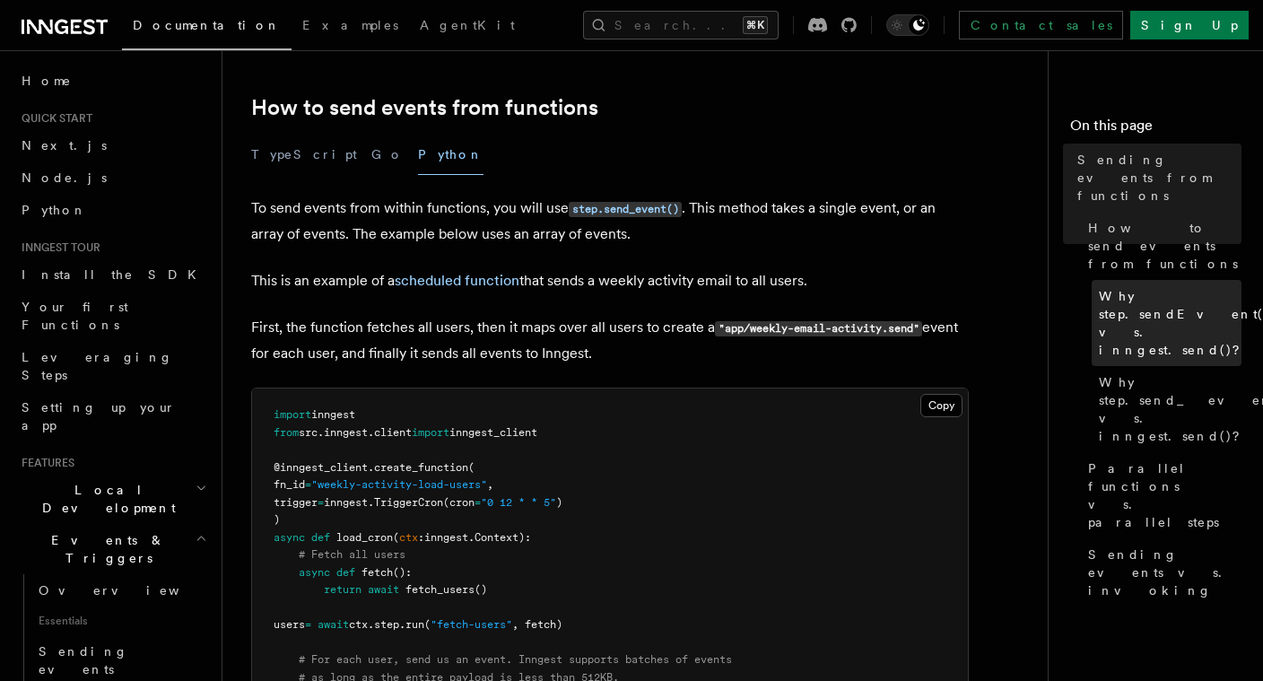
click at [1149, 287] on span "Why step.sendEvent() vs. inngest.send()?" at bounding box center [1184, 323] width 171 height 72
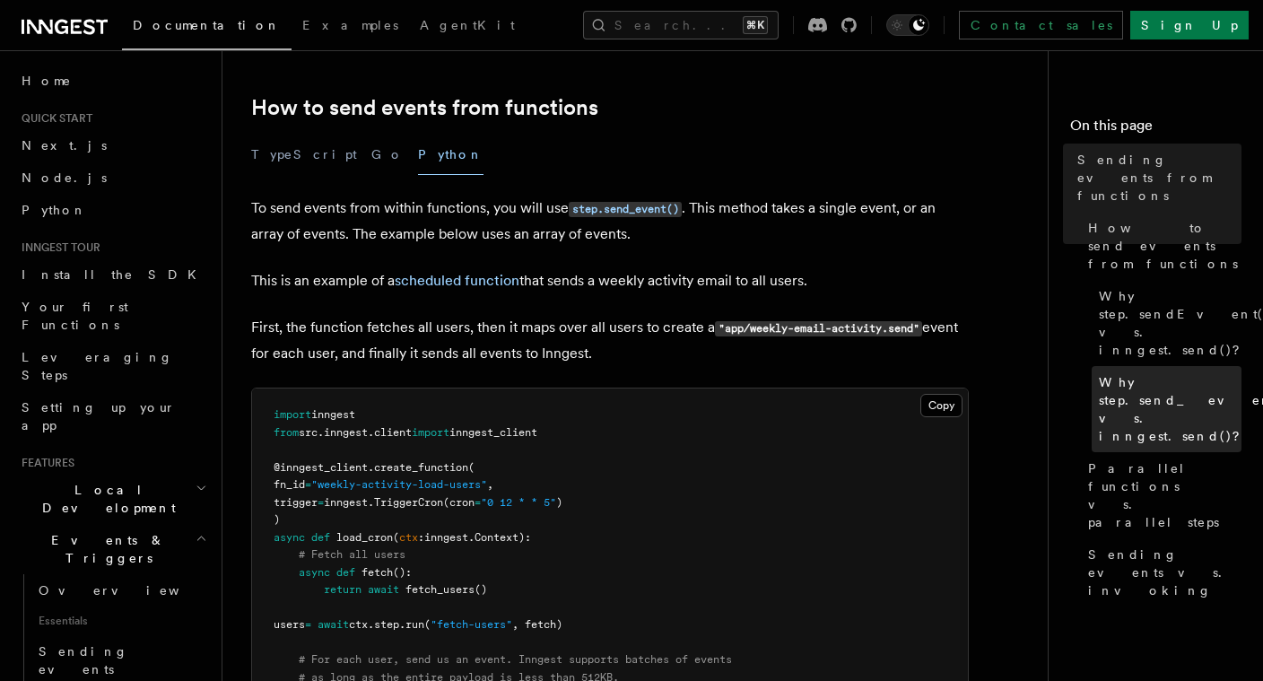
click at [1132, 373] on span "Why step.send_event() vs. inngest.send()?" at bounding box center [1195, 409] width 192 height 72
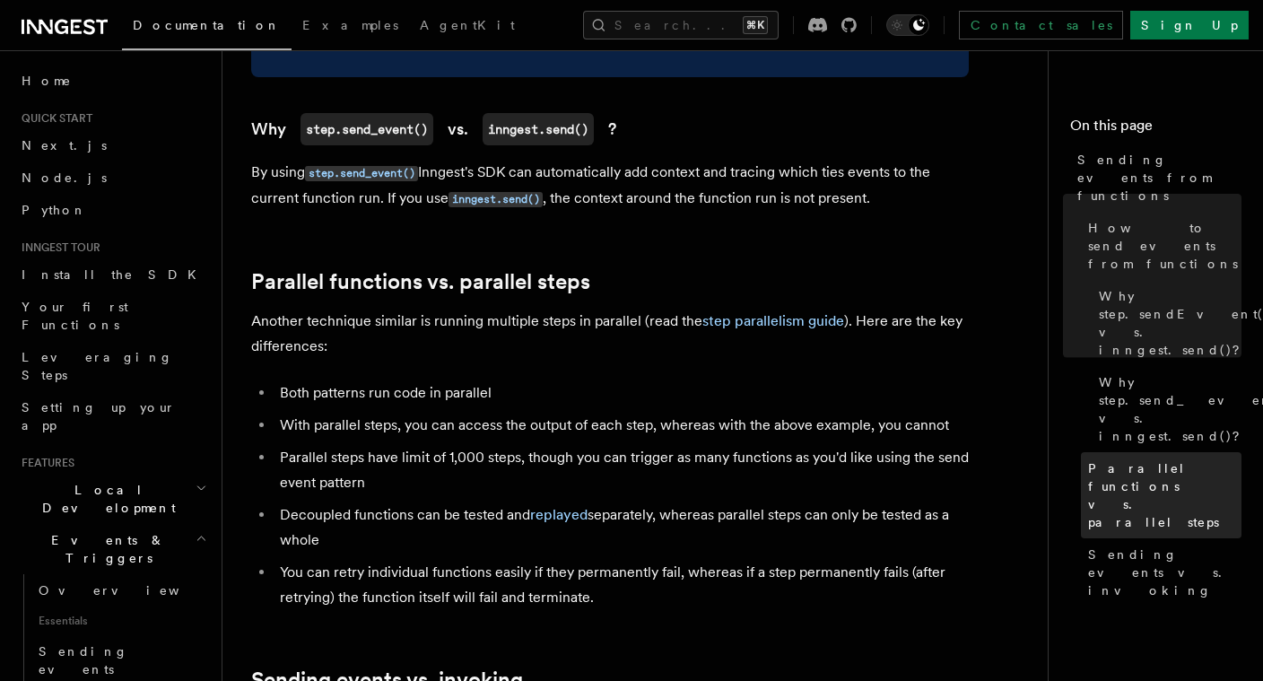
scroll to position [1961, 0]
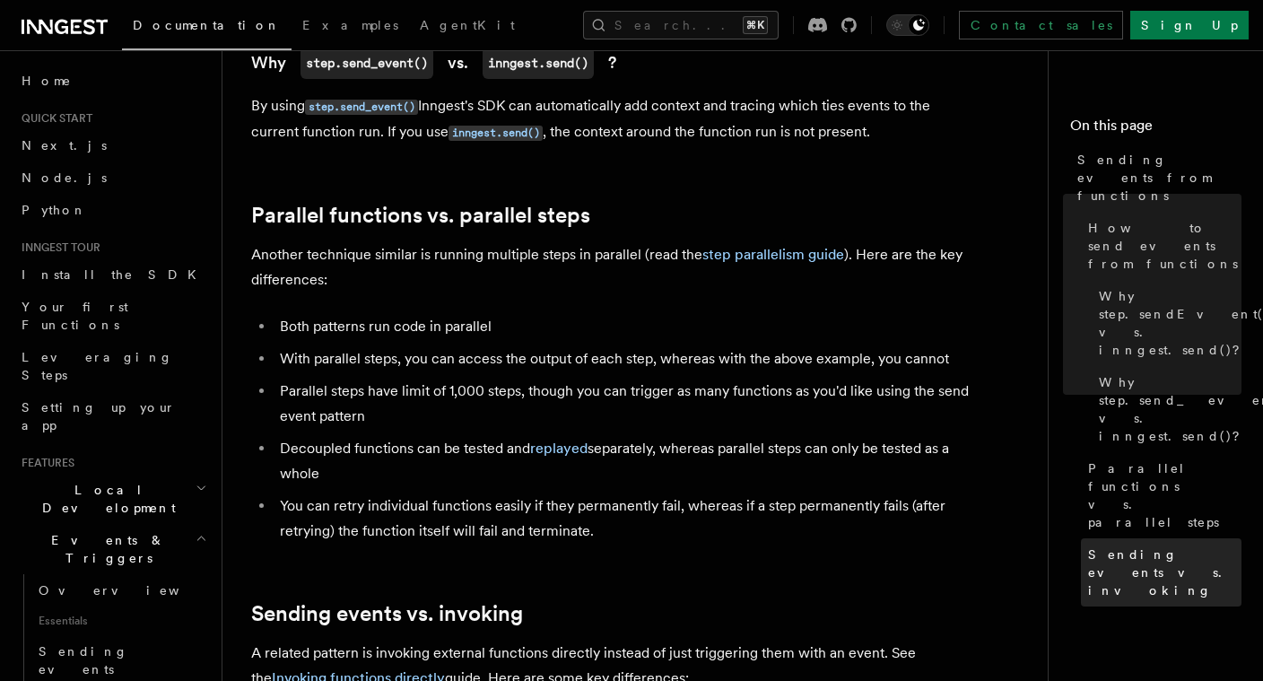
click at [1150, 545] on span "Sending events vs. invoking" at bounding box center [1164, 572] width 153 height 54
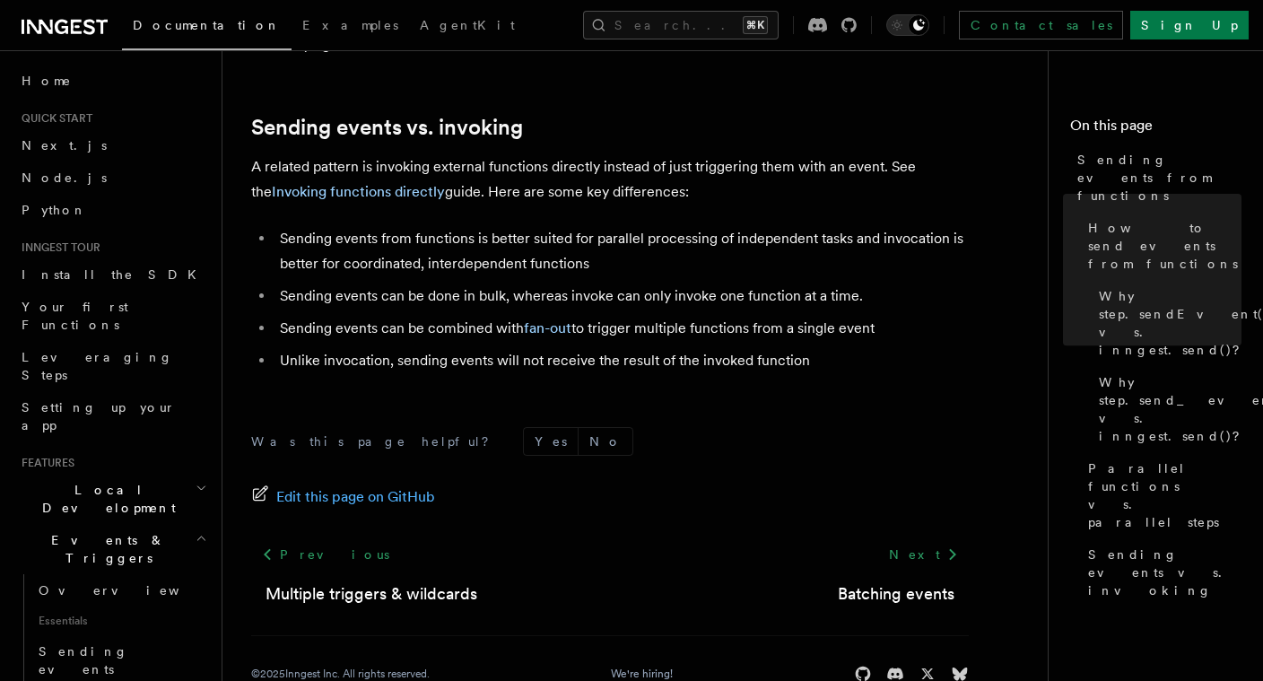
scroll to position [2516, 0]
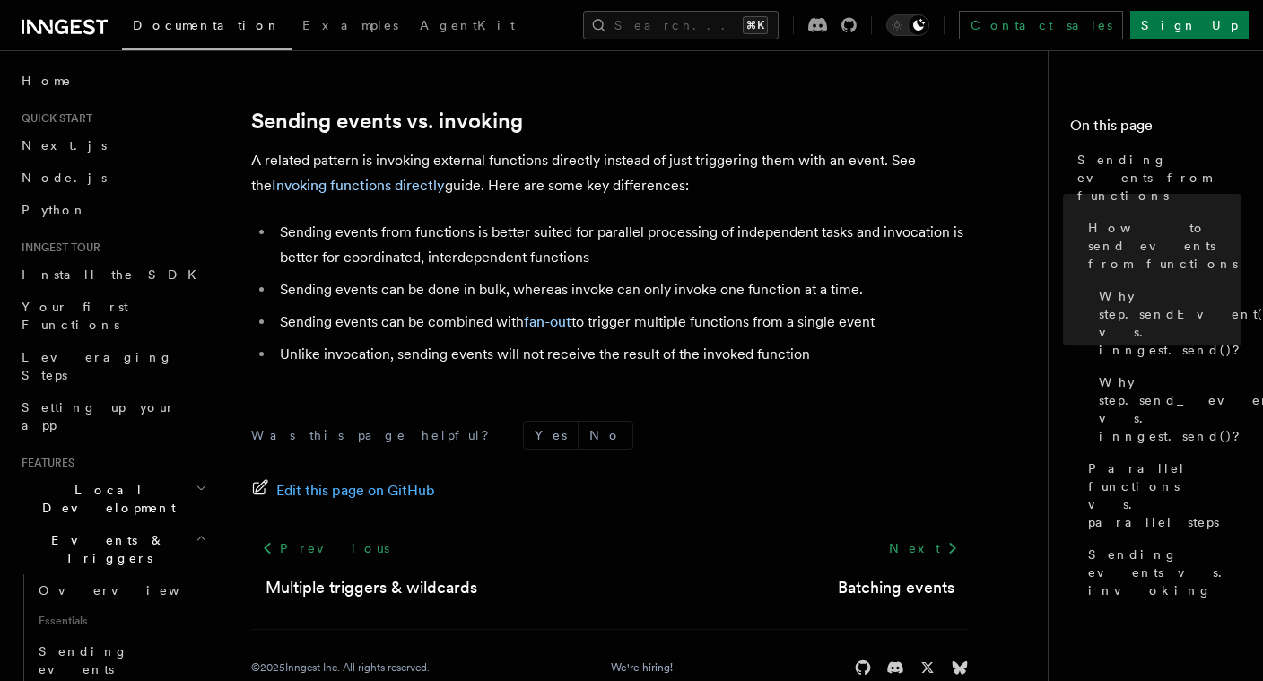
click at [865, 421] on form "Was this page helpful? Yes No" at bounding box center [610, 435] width 718 height 29
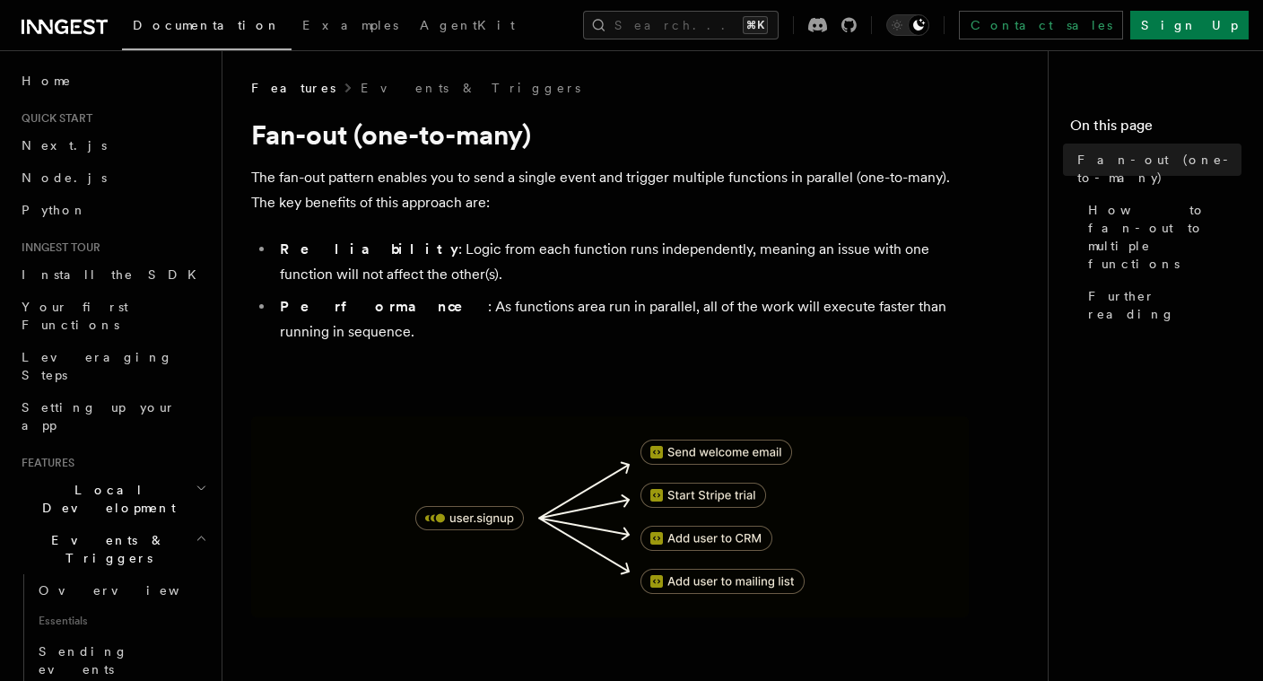
scroll to position [863, 0]
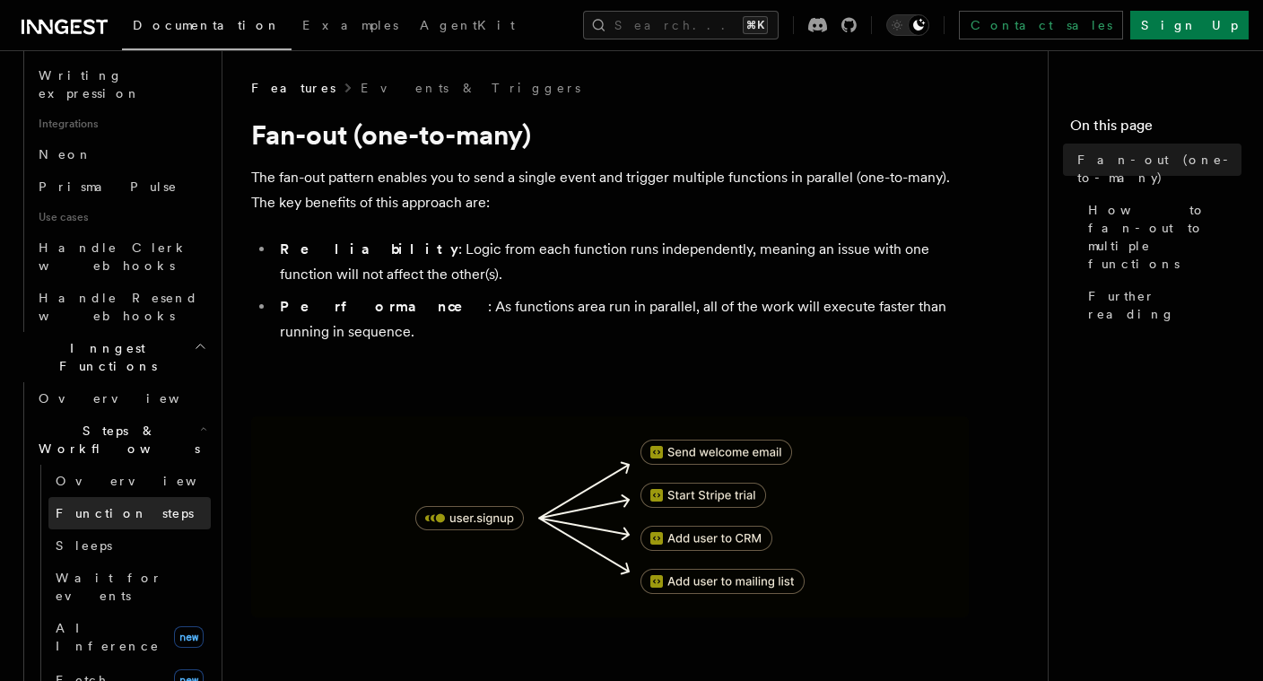
scroll to position [1166, 0]
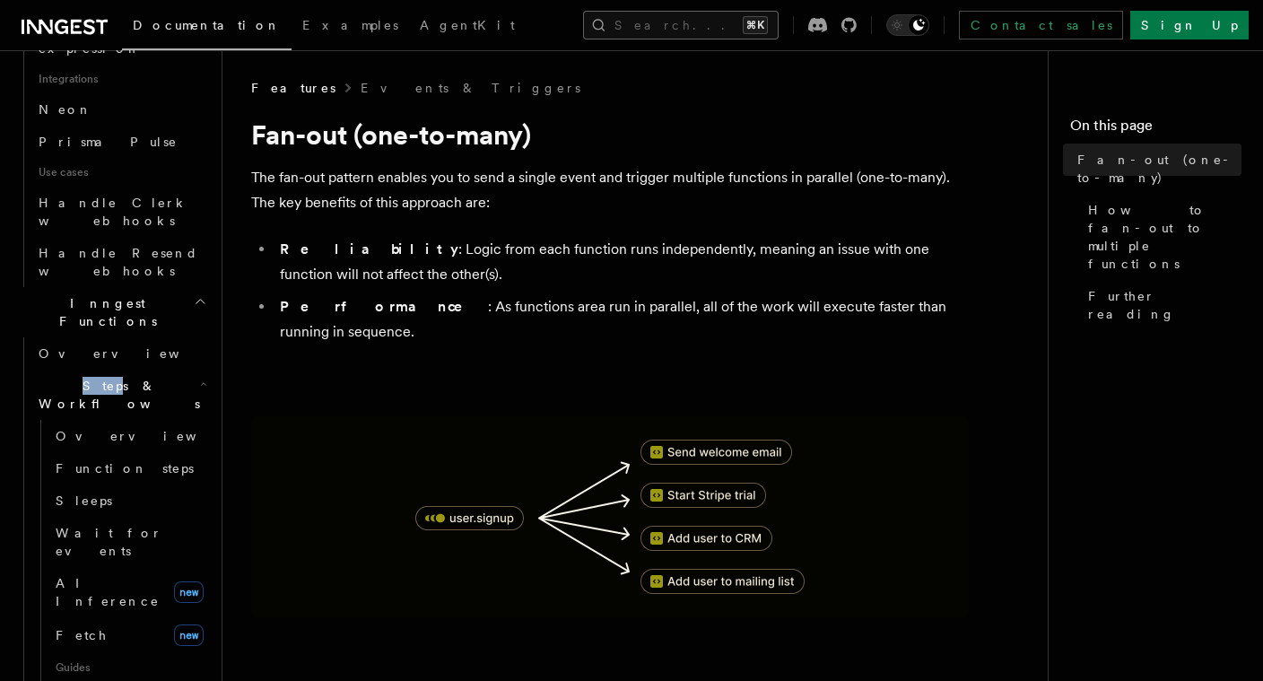
click at [631, 21] on button "Search... ⌘K" at bounding box center [681, 25] width 196 height 29
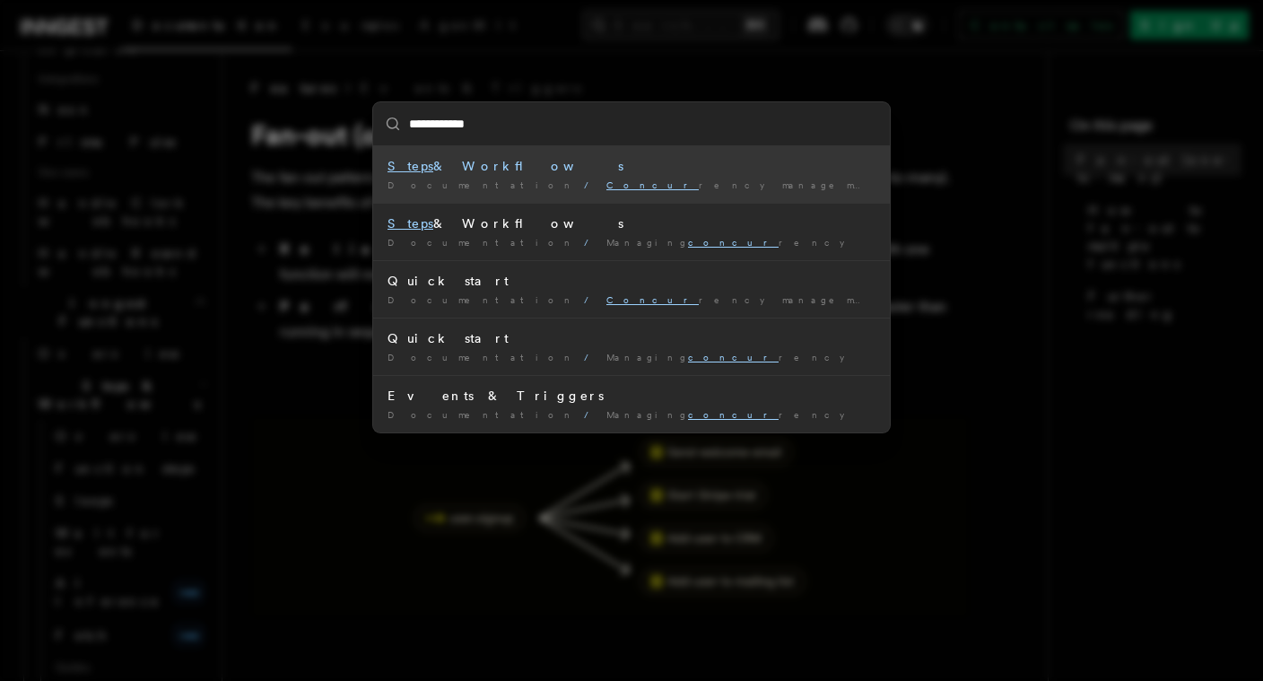
type input "**********"
click at [606, 181] on span "Concurre ncy management" at bounding box center [752, 184] width 292 height 11
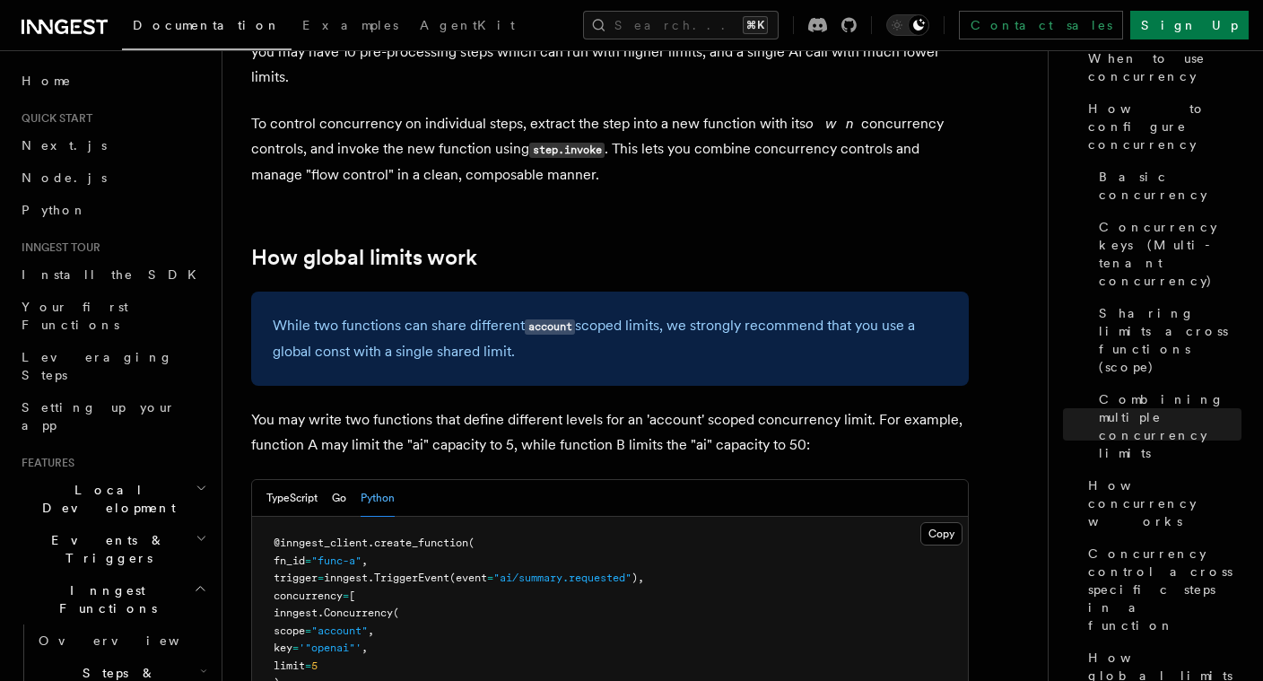
scroll to position [4395, 0]
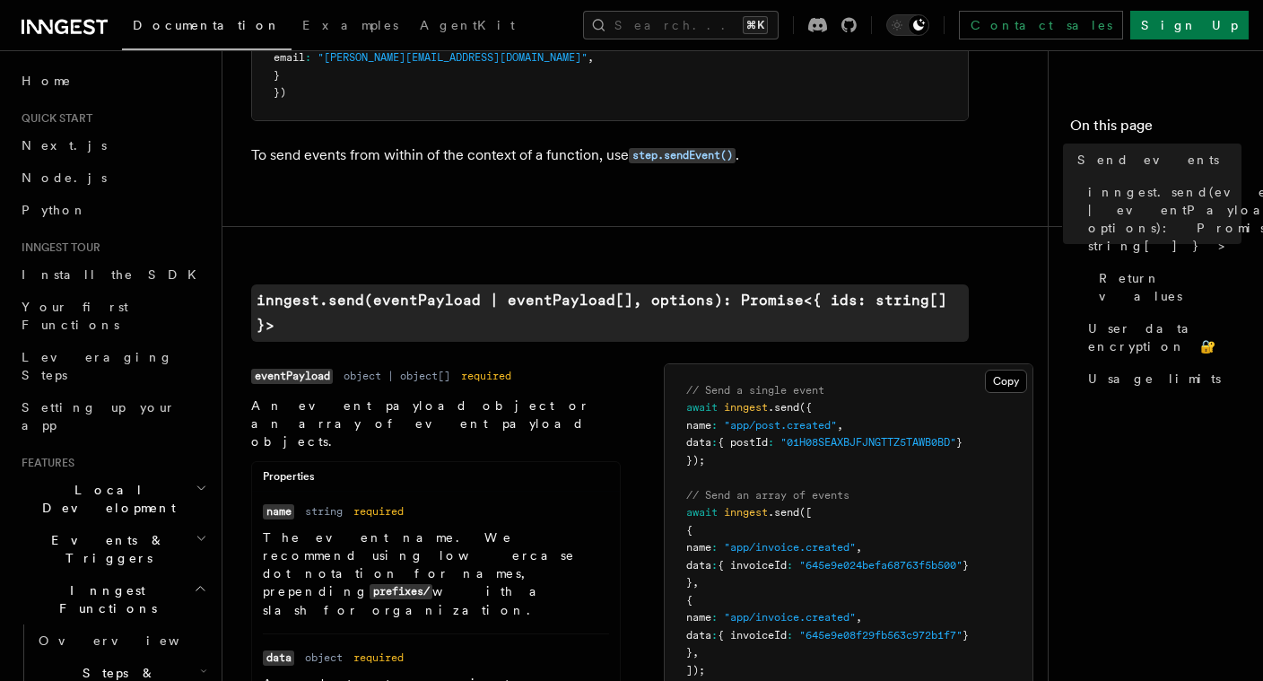
scroll to position [328, 0]
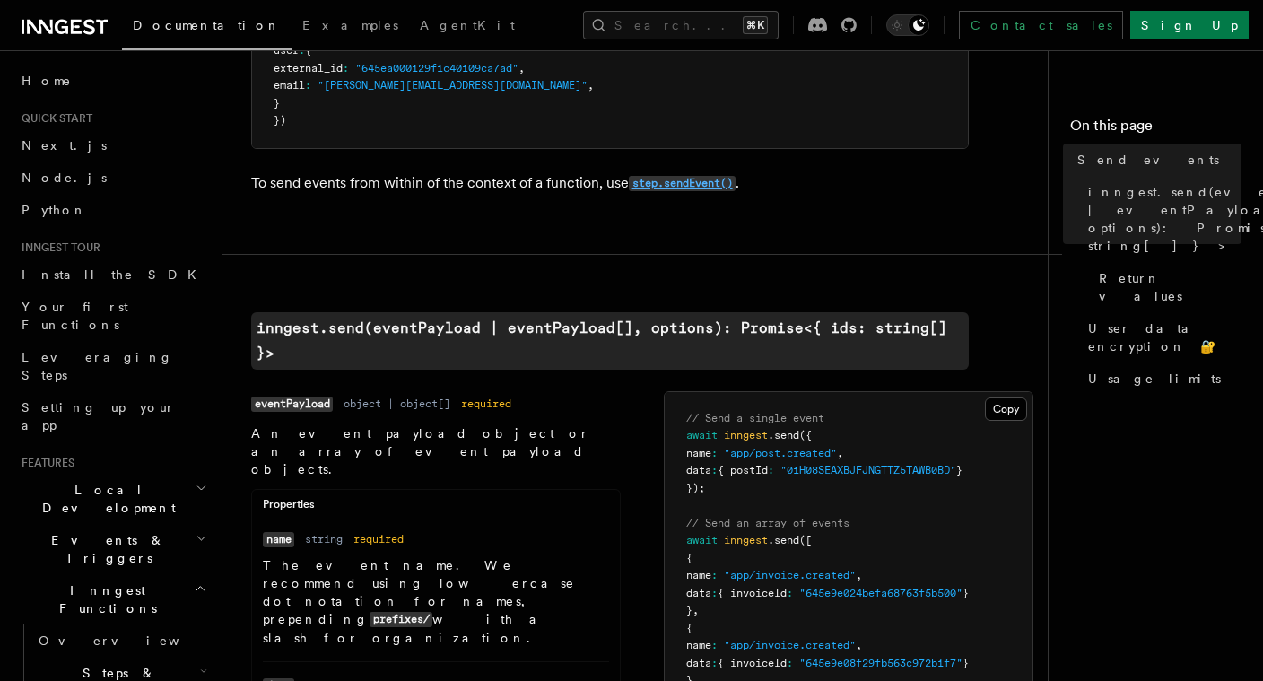
click at [674, 187] on code "step.sendEvent()" at bounding box center [682, 183] width 107 height 15
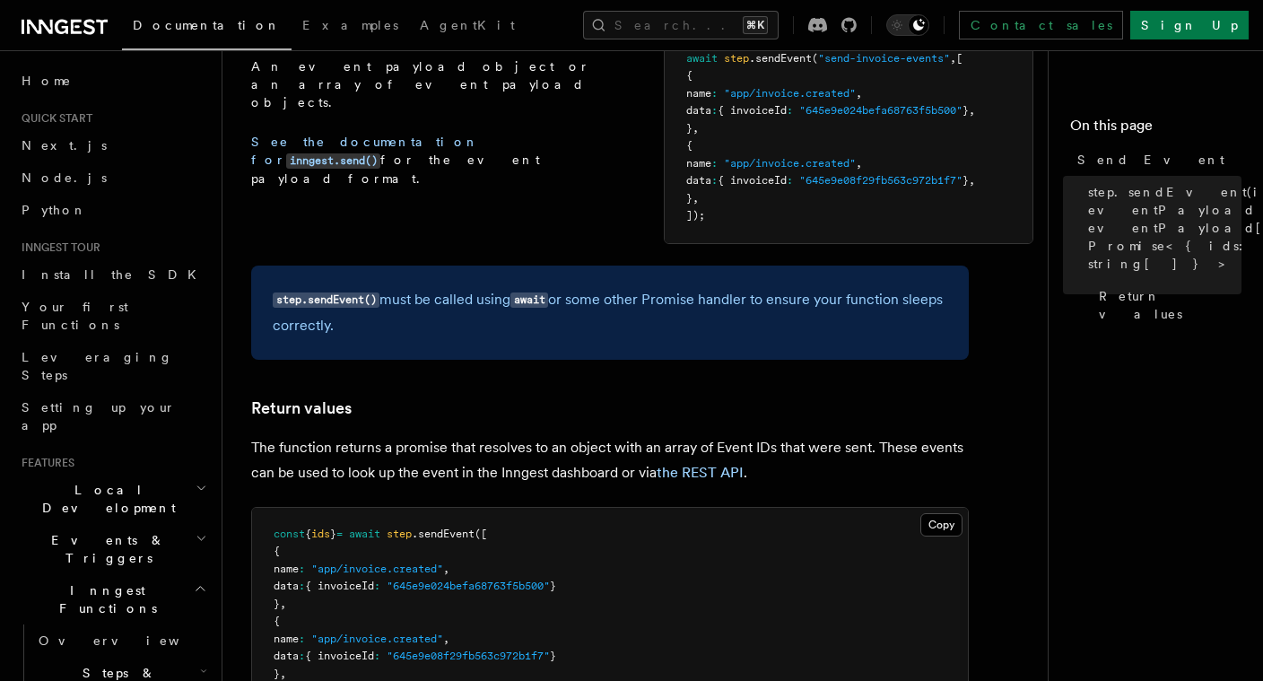
scroll to position [1076, 0]
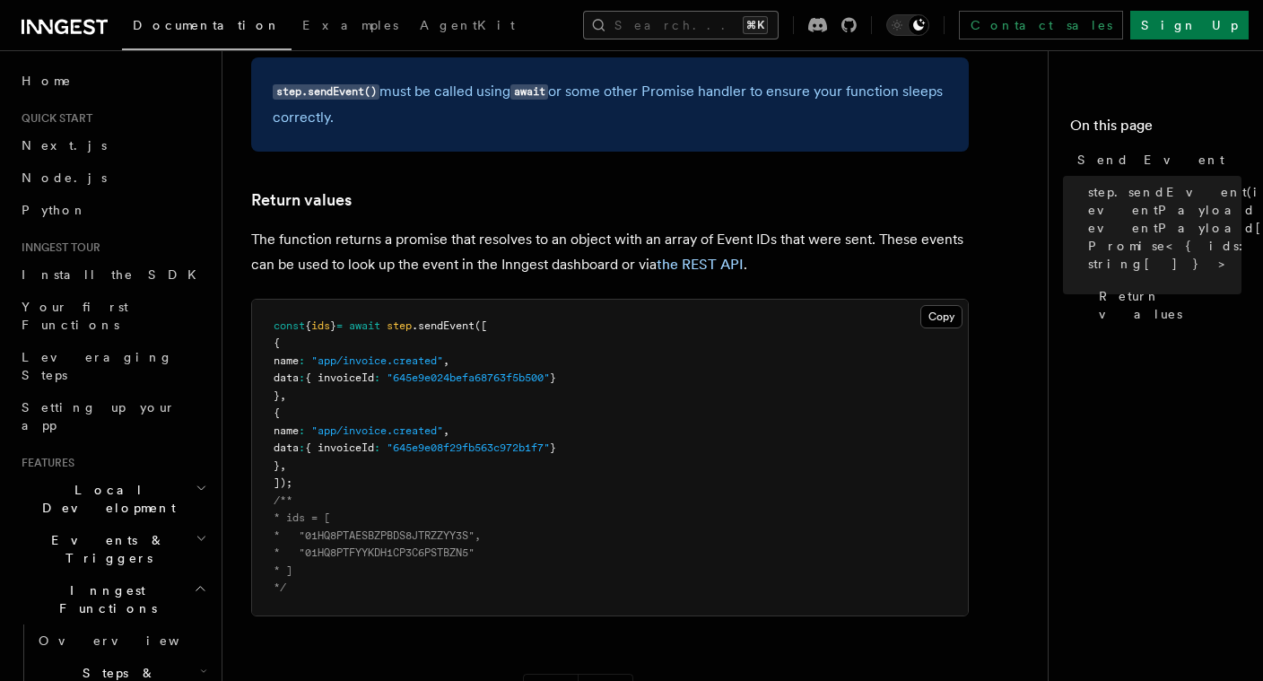
click at [638, 24] on button "Search... ⌘K" at bounding box center [681, 25] width 196 height 29
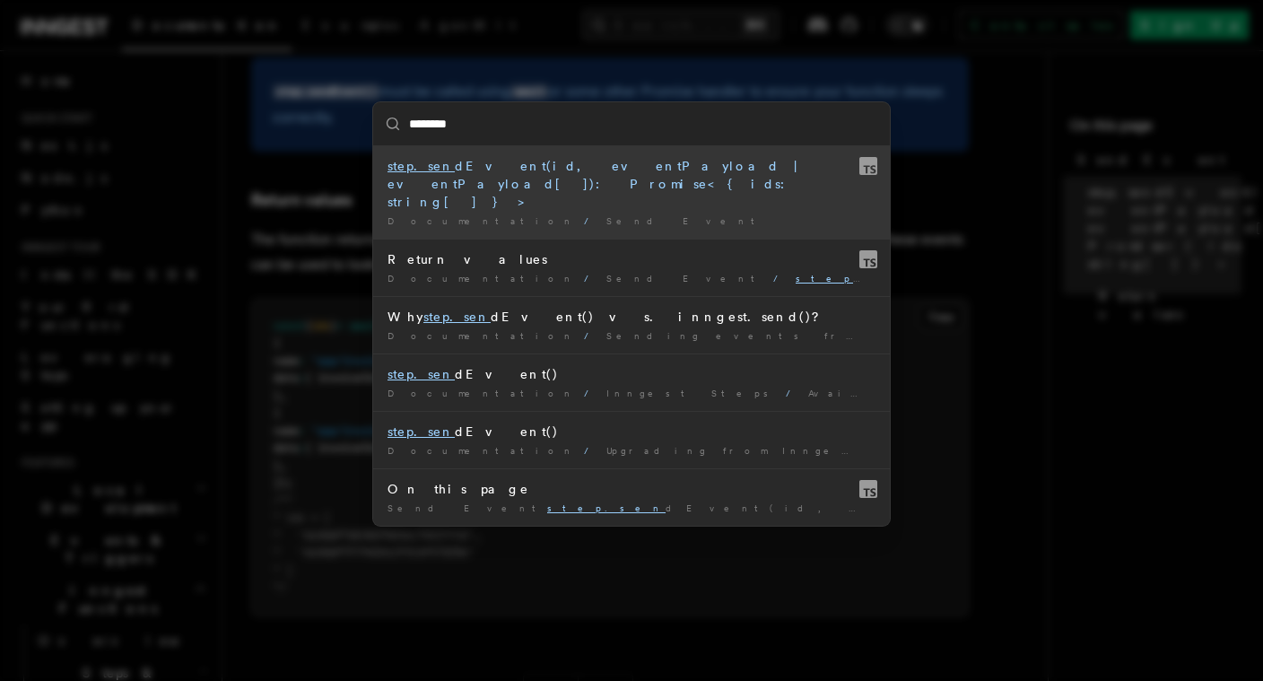
type input "*********"
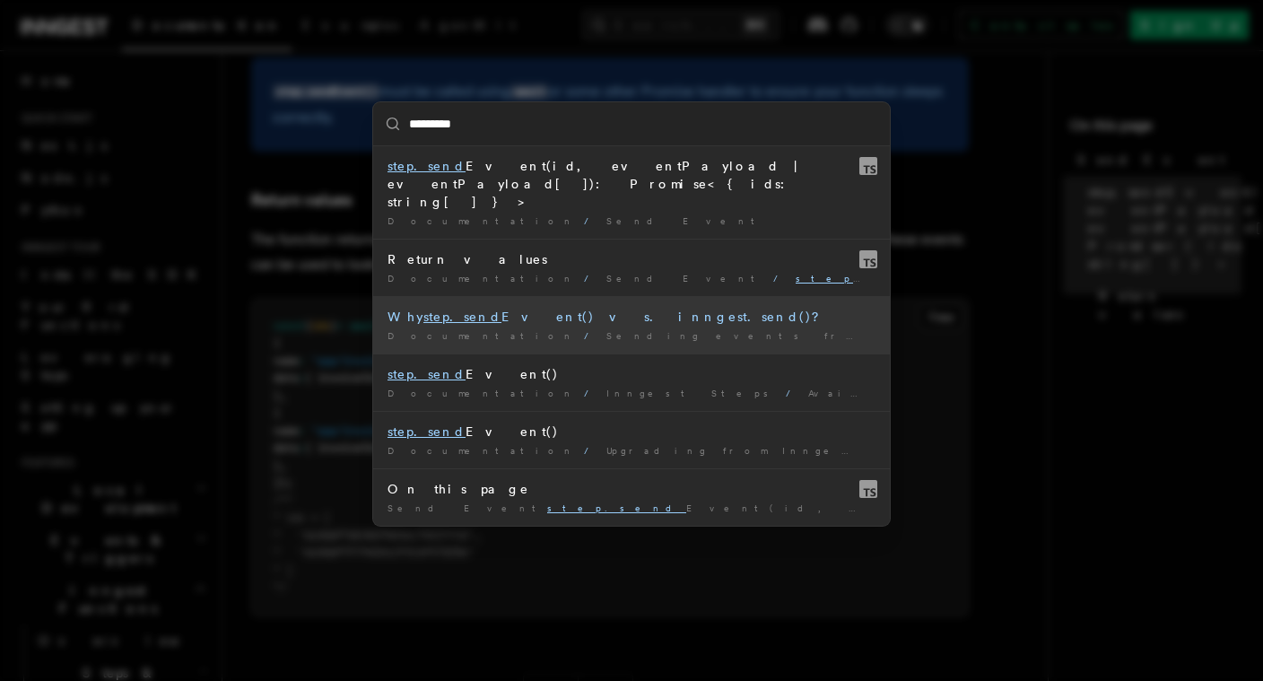
click at [606, 330] on span "Sending events from functions" at bounding box center [805, 335] width 399 height 11
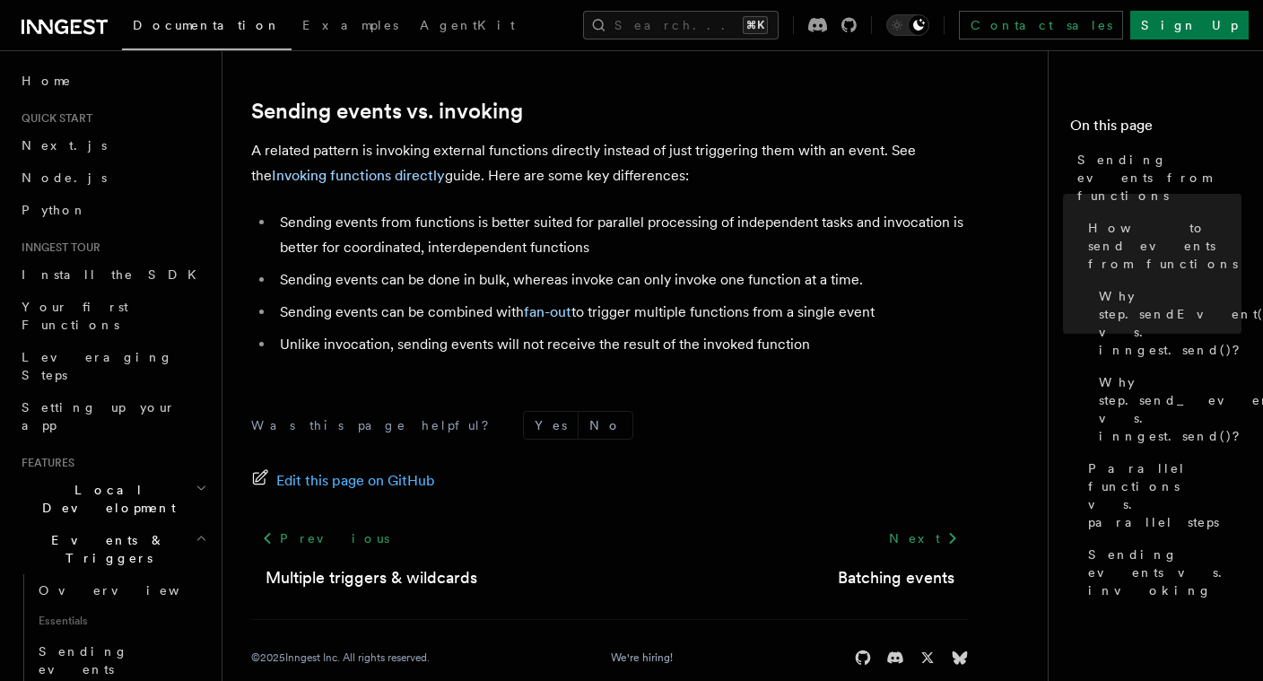
scroll to position [2531, 0]
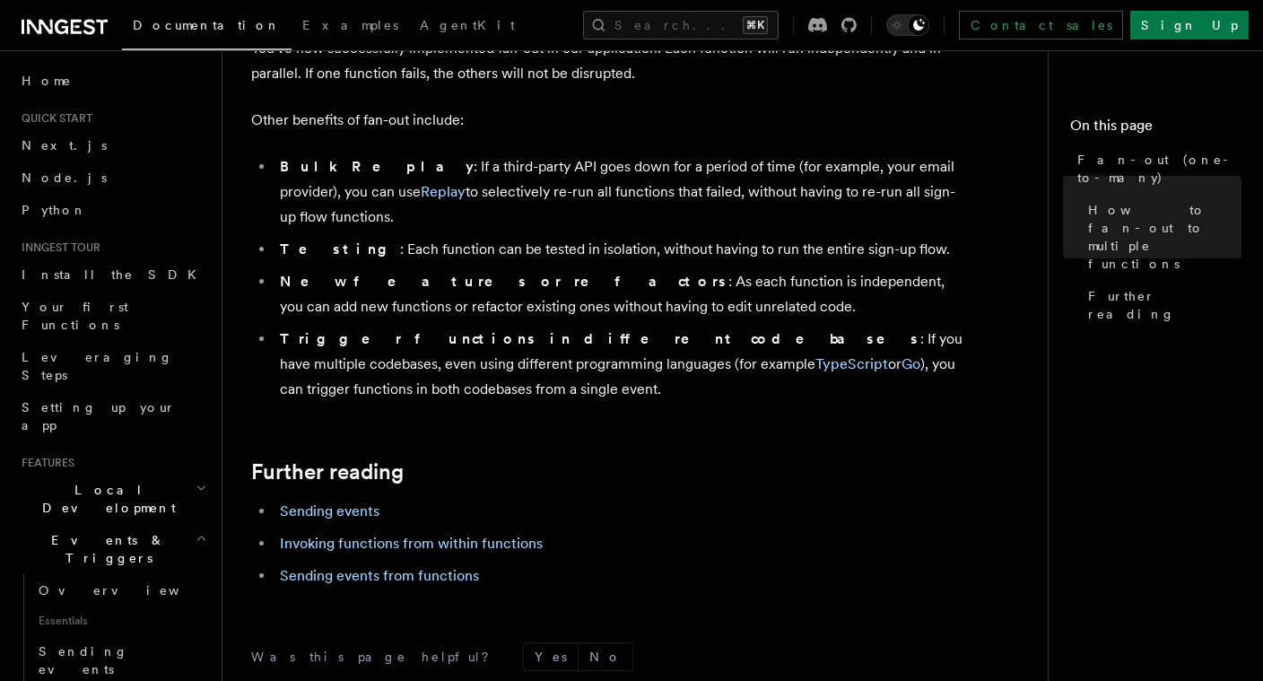
scroll to position [2570, 0]
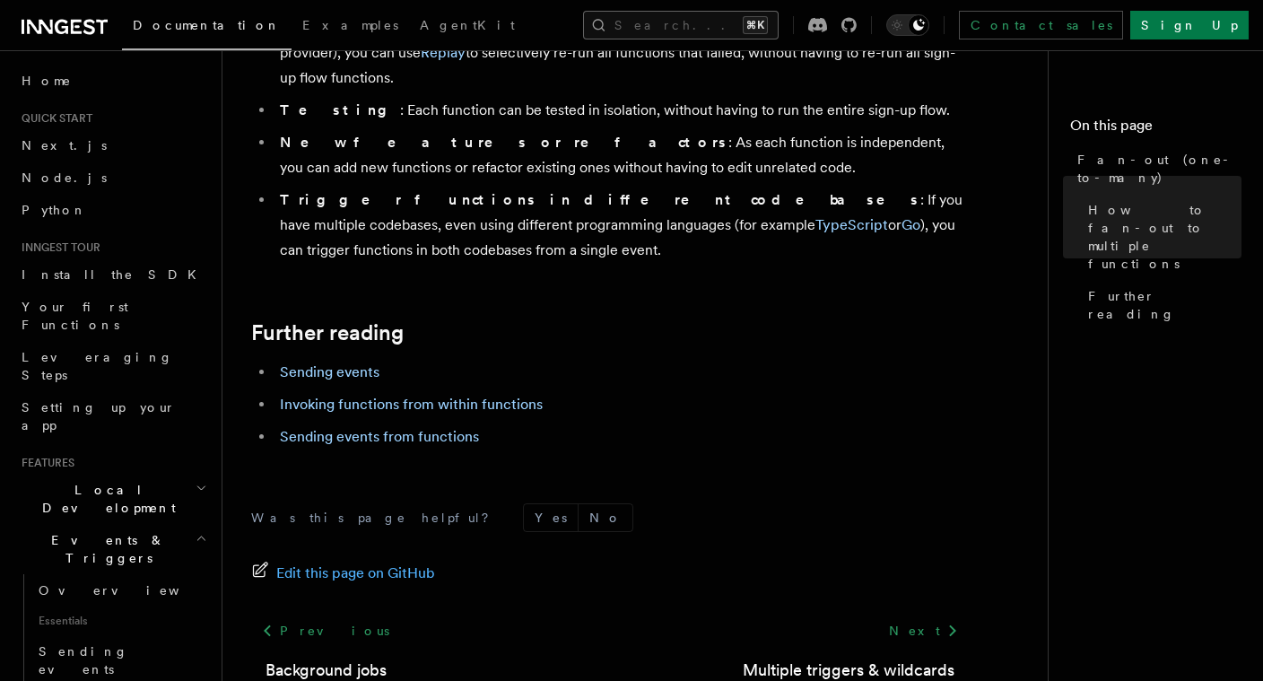
click at [651, 21] on button "Search... ⌘K" at bounding box center [681, 25] width 196 height 29
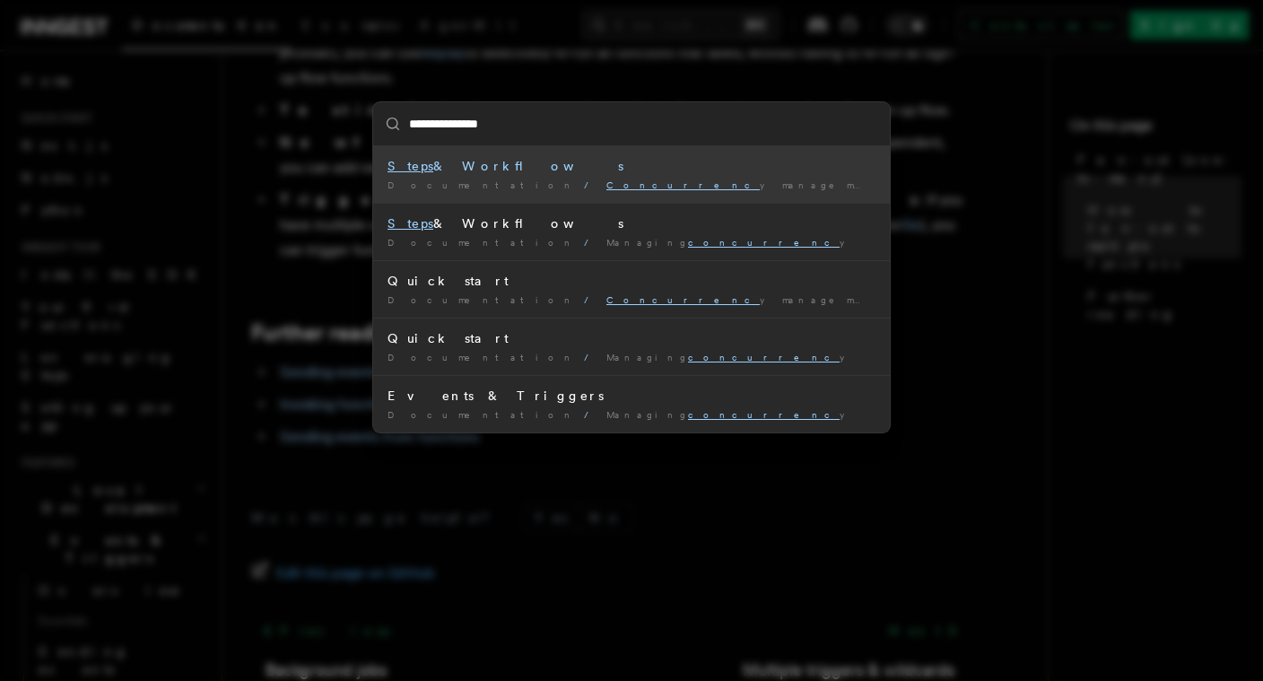
type input "**********"
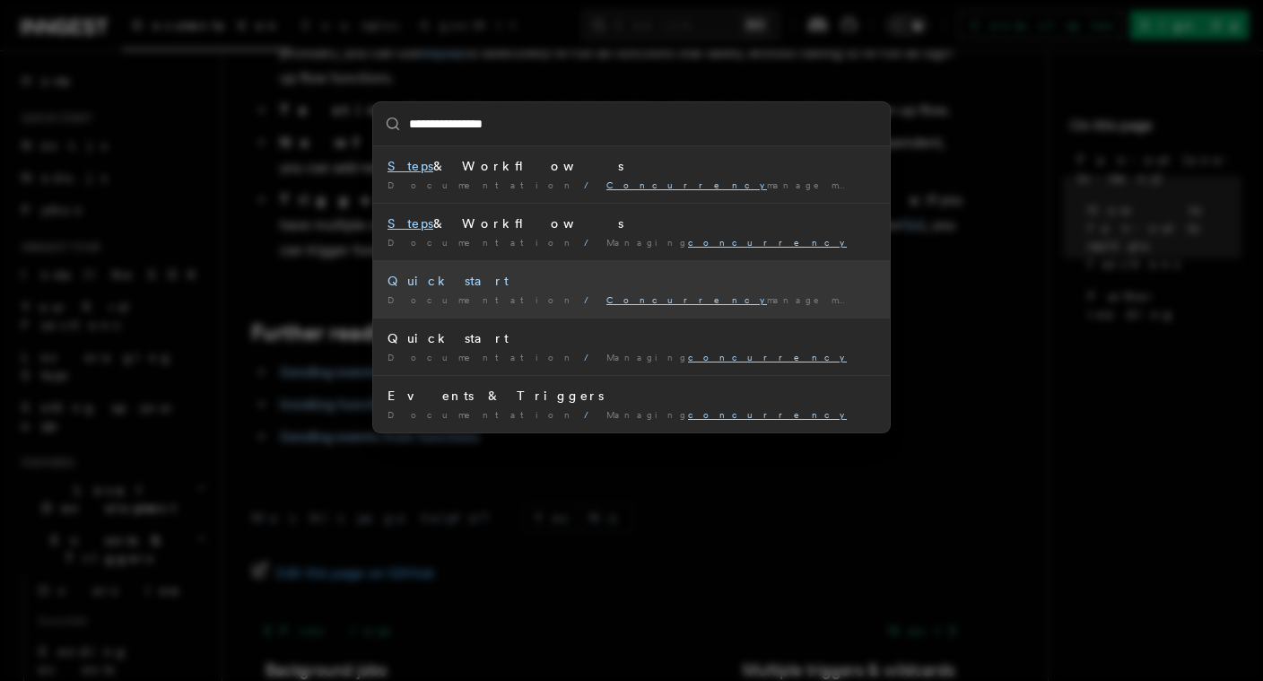
click at [587, 294] on div "Documentation / Concurrency management /" at bounding box center [632, 299] width 488 height 13
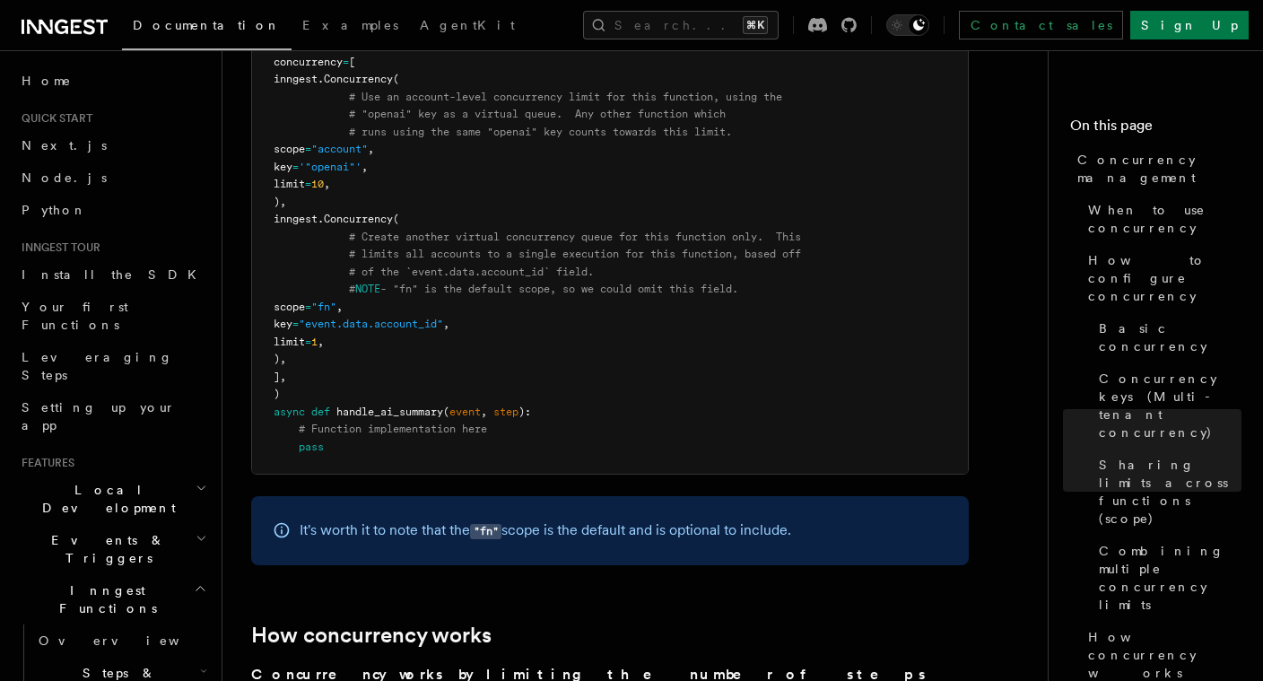
scroll to position [3564, 0]
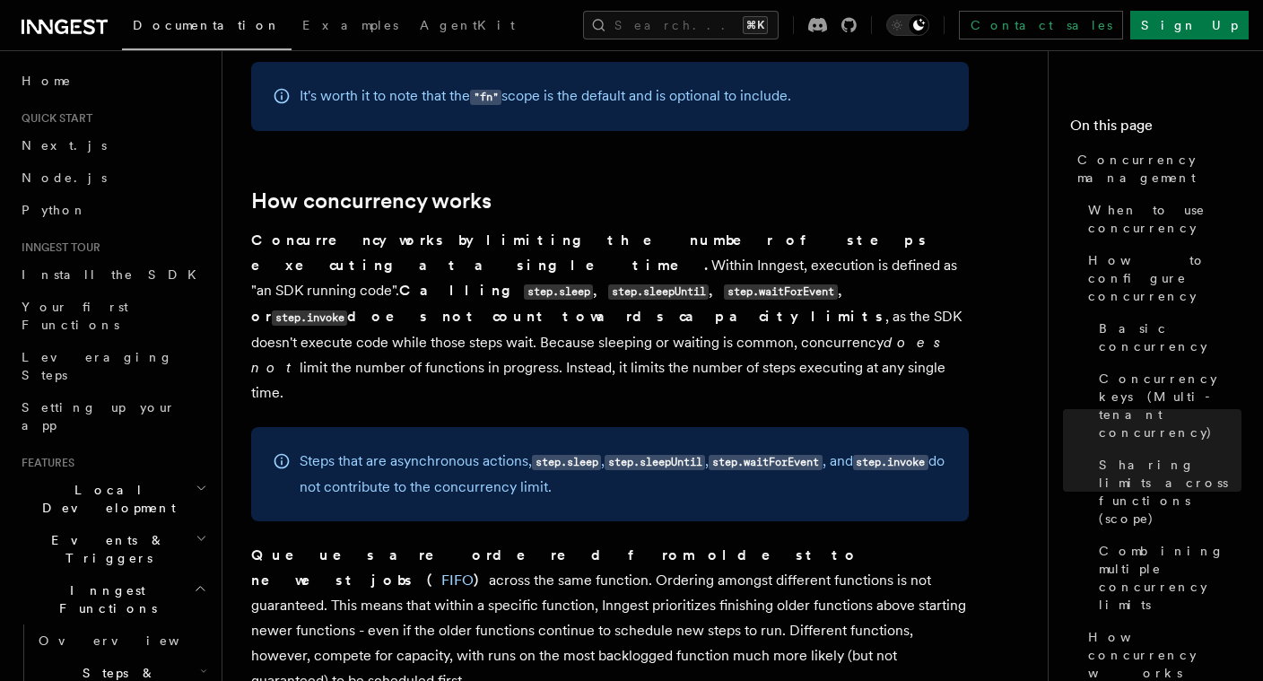
click at [668, 455] on code "step.sleepUntil" at bounding box center [655, 462] width 100 height 15
click at [853, 455] on code "step.invoke" at bounding box center [890, 462] width 75 height 15
drag, startPoint x: 348, startPoint y: 364, endPoint x: 316, endPoint y: 364, distance: 32.3
click at [853, 455] on code "step.invoke" at bounding box center [890, 462] width 75 height 15
click at [360, 427] on div "Steps that are asynchronous actions, step.sleep , step.sleepUntil , step.waitFo…" at bounding box center [610, 474] width 718 height 94
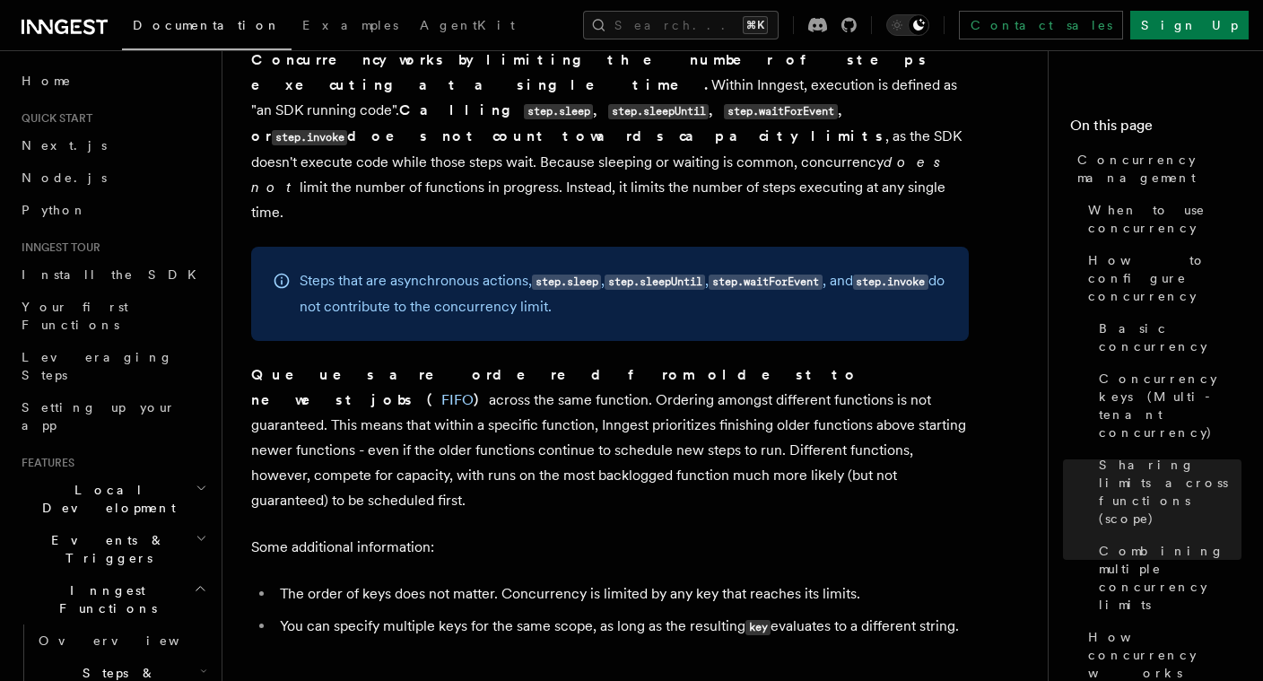
scroll to position [3717, 0]
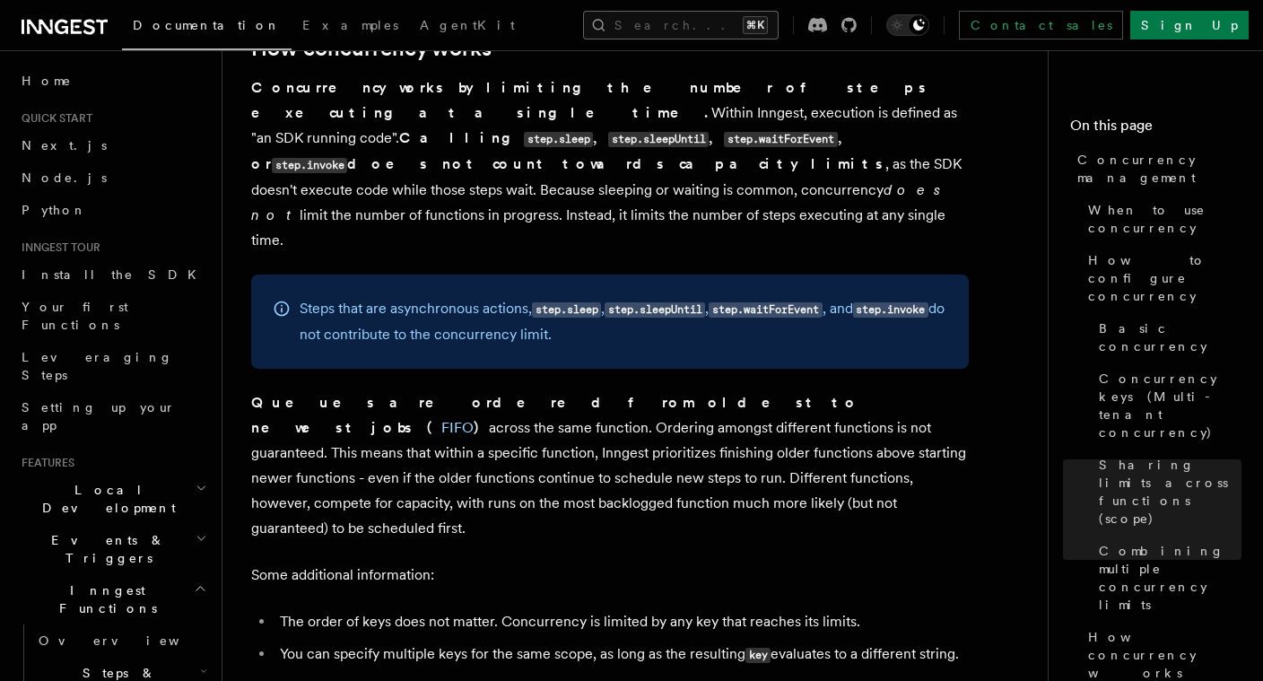
click at [624, 23] on button "Search... ⌘K" at bounding box center [681, 25] width 196 height 29
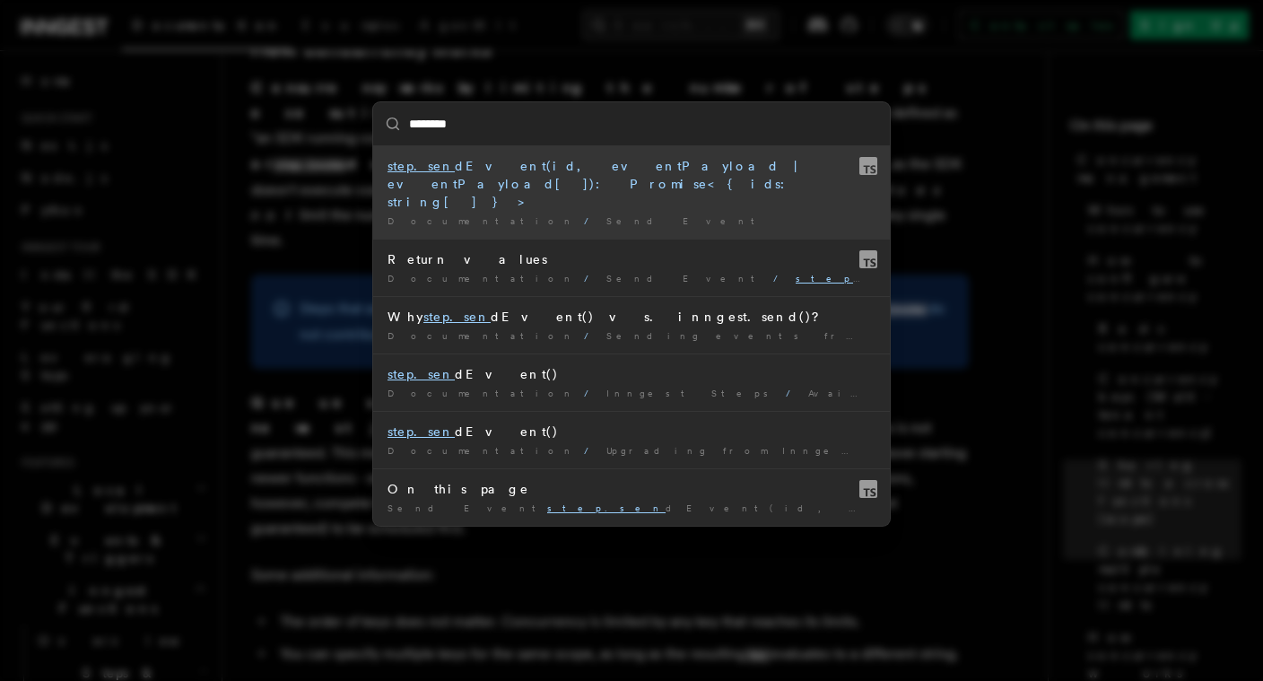
type input "*********"
drag, startPoint x: 530, startPoint y: 166, endPoint x: 485, endPoint y: 171, distance: 45.2
click at [485, 171] on div "step.send Event(id, eventPayload | eventPayload[]): Promise<{ ids: string[] }>" at bounding box center [632, 184] width 488 height 54
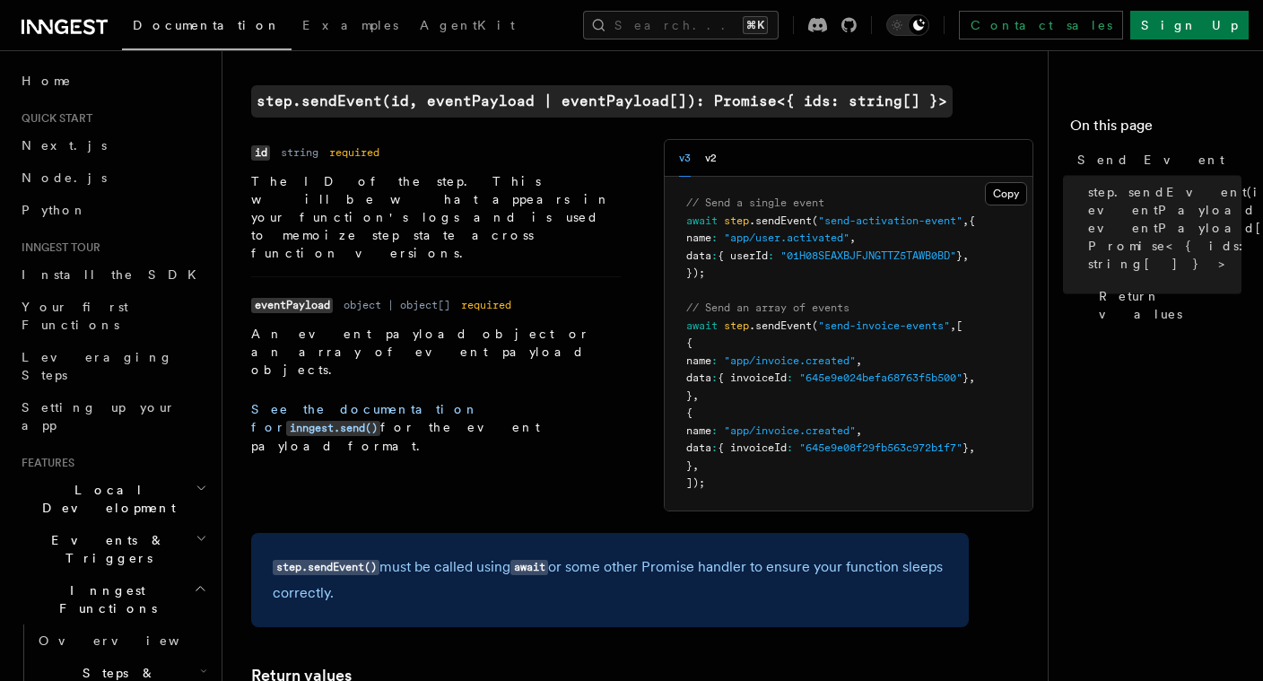
scroll to position [14, 0]
